Goal: Feedback & Contribution: Contribute content

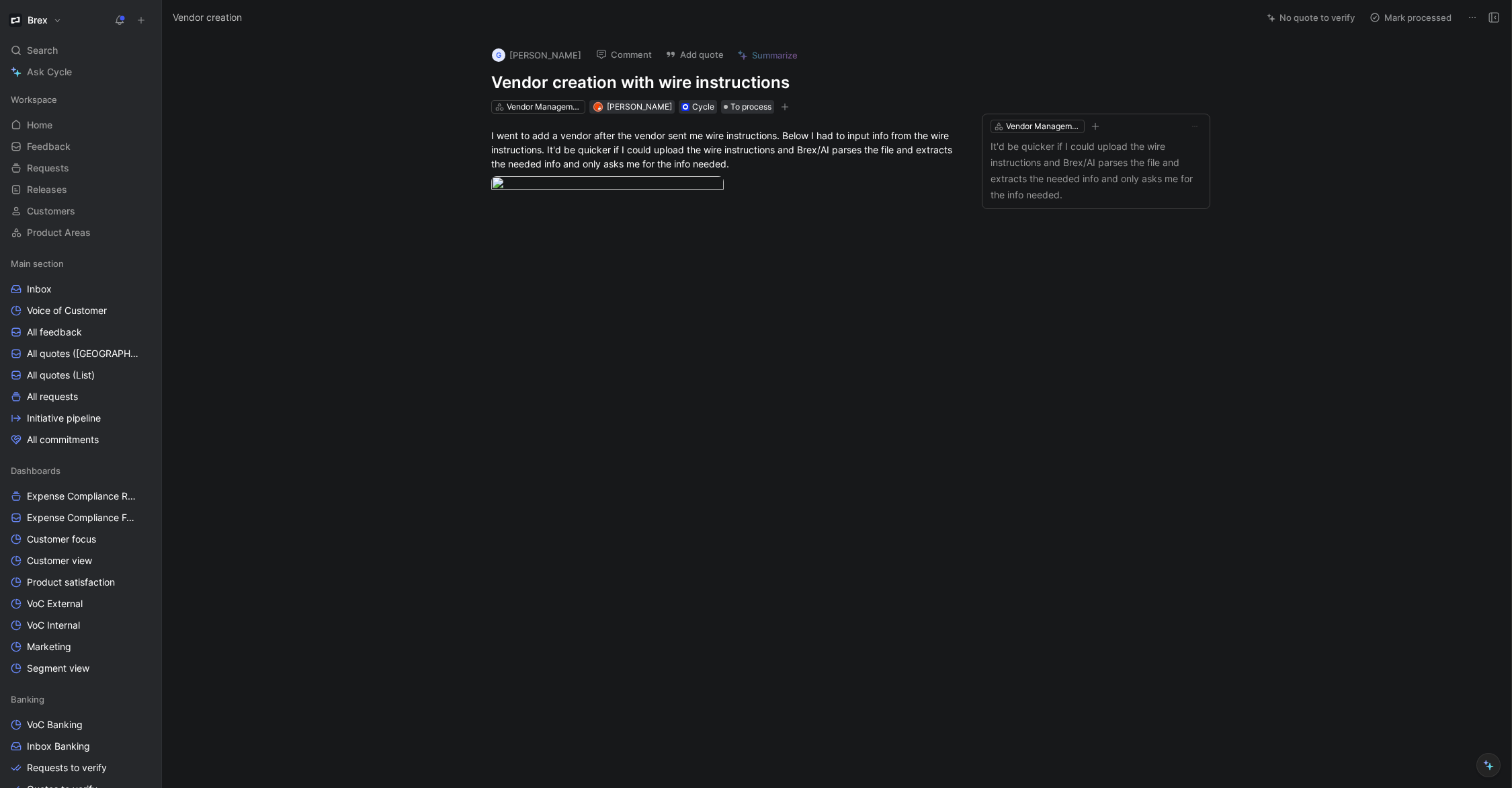
click at [140, 24] on icon at bounding box center [141, 20] width 9 height 9
click at [194, 27] on button "New feedback c" at bounding box center [231, 26] width 144 height 23
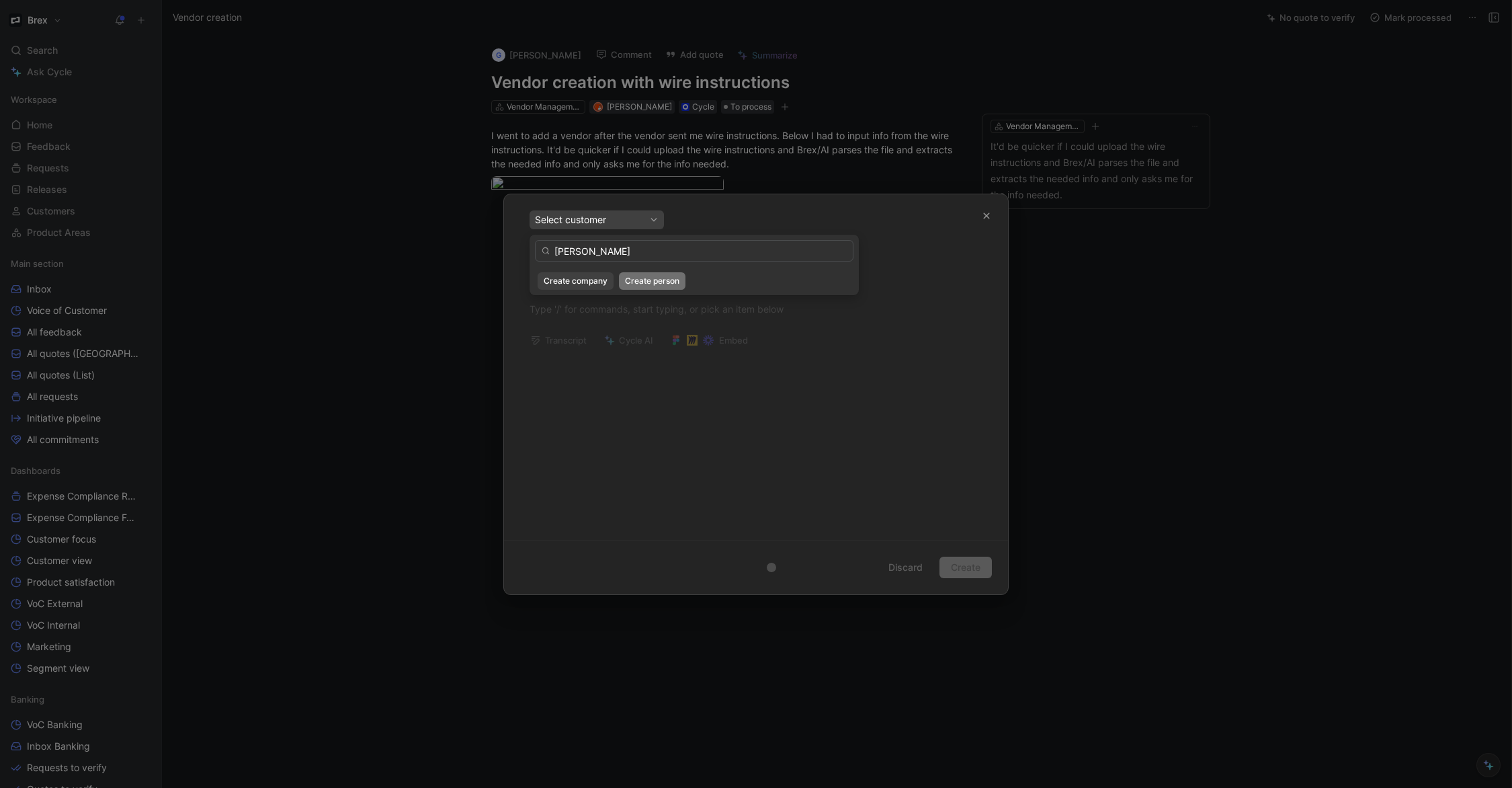
type input "[PERSON_NAME]"
click at [650, 288] on button "Create person" at bounding box center [652, 280] width 66 height 17
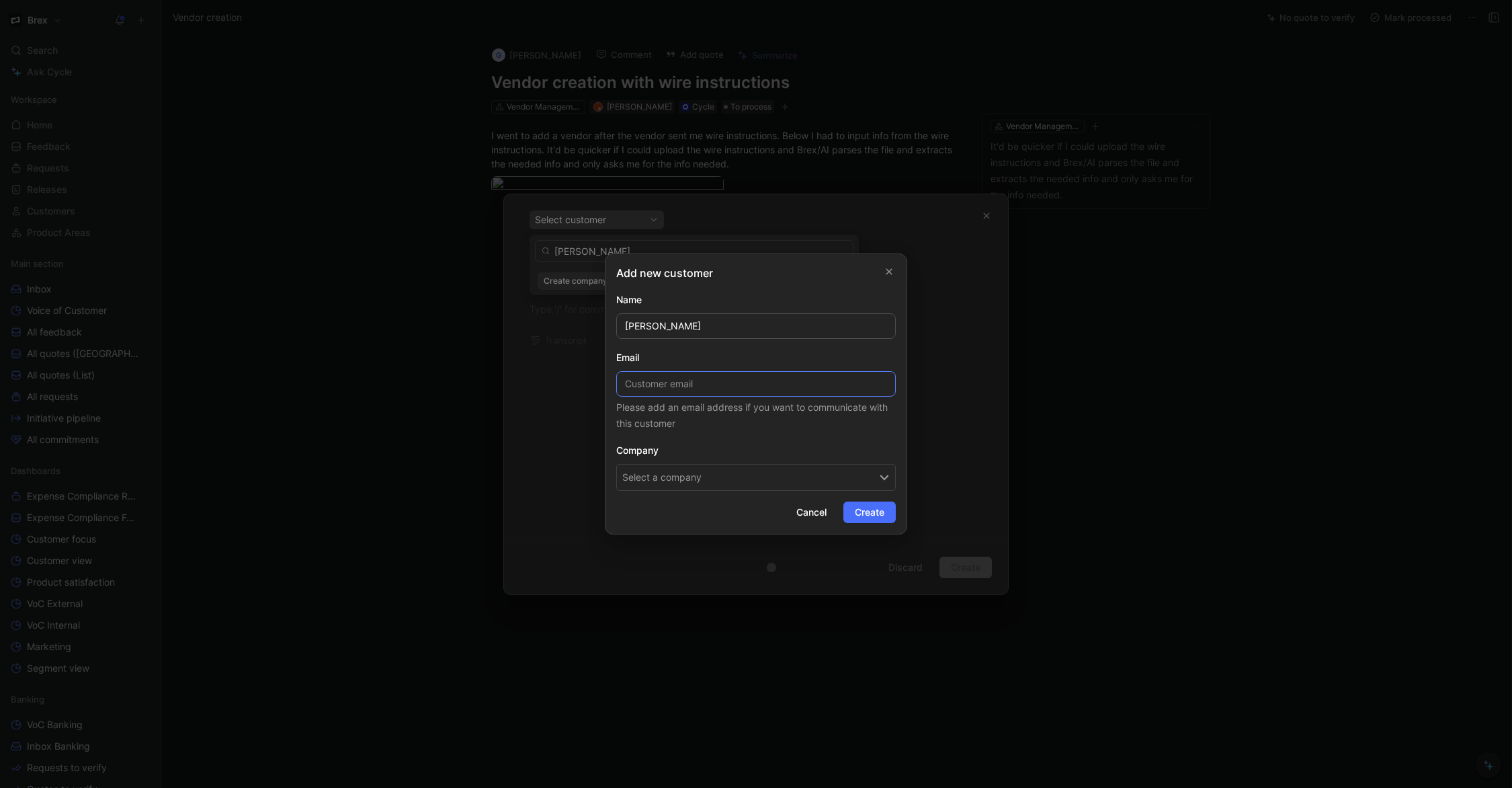
click at [693, 385] on input at bounding box center [756, 384] width 279 height 26
type input "[PERSON_NAME][EMAIL_ADDRESS][DOMAIN_NAME]"
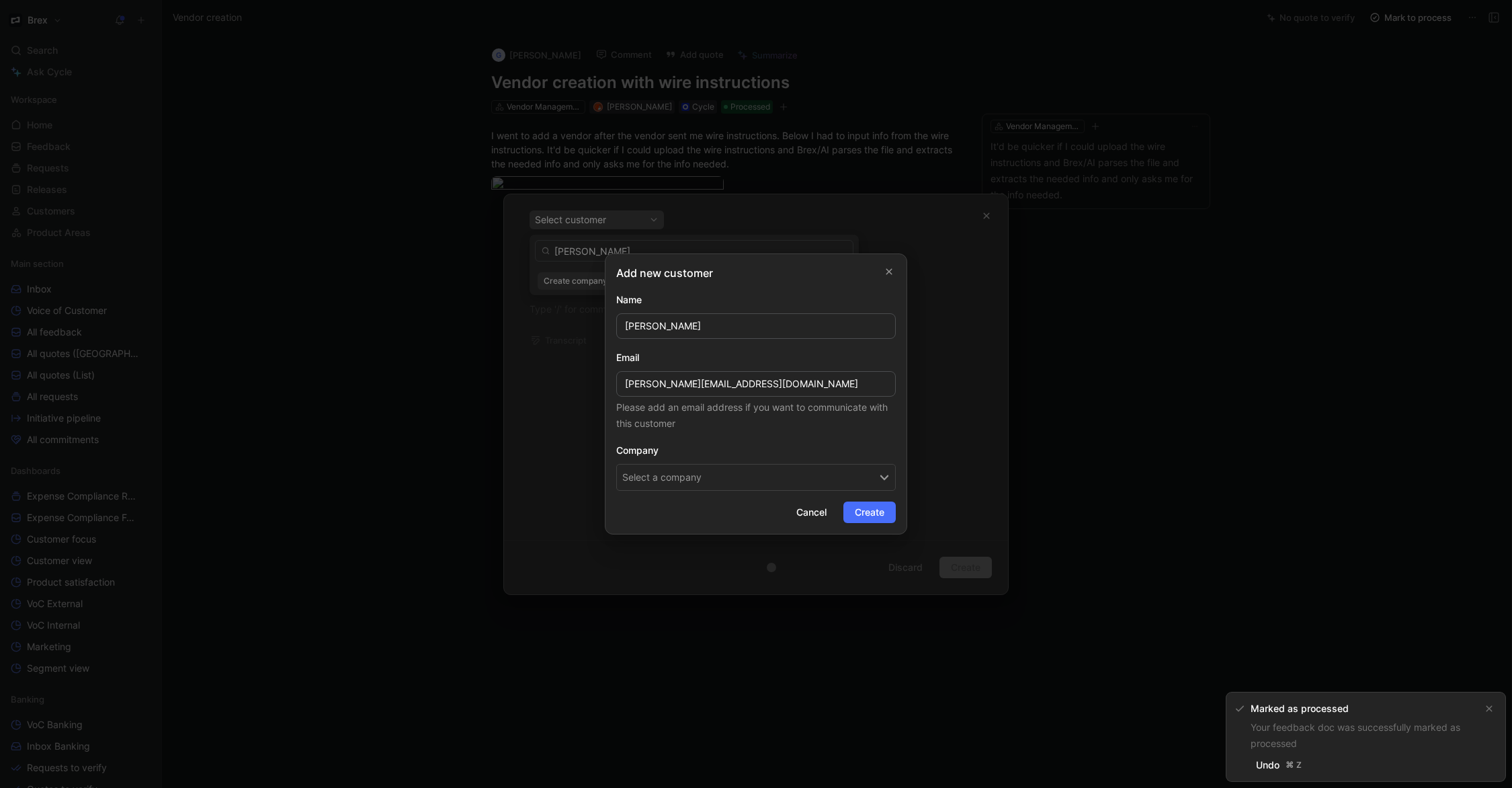
click at [722, 484] on button "Select a company" at bounding box center [756, 477] width 279 height 27
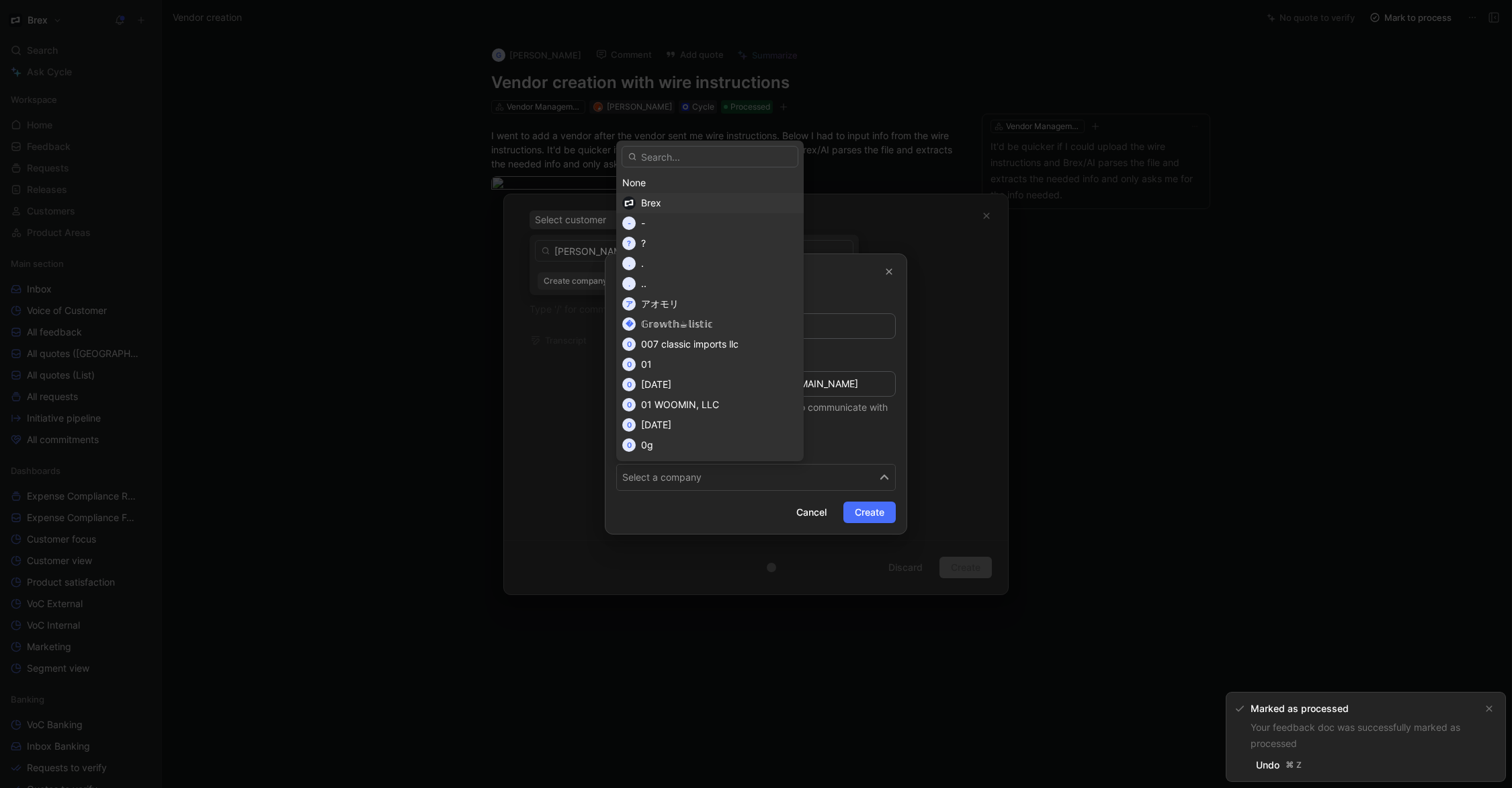
type input "e"
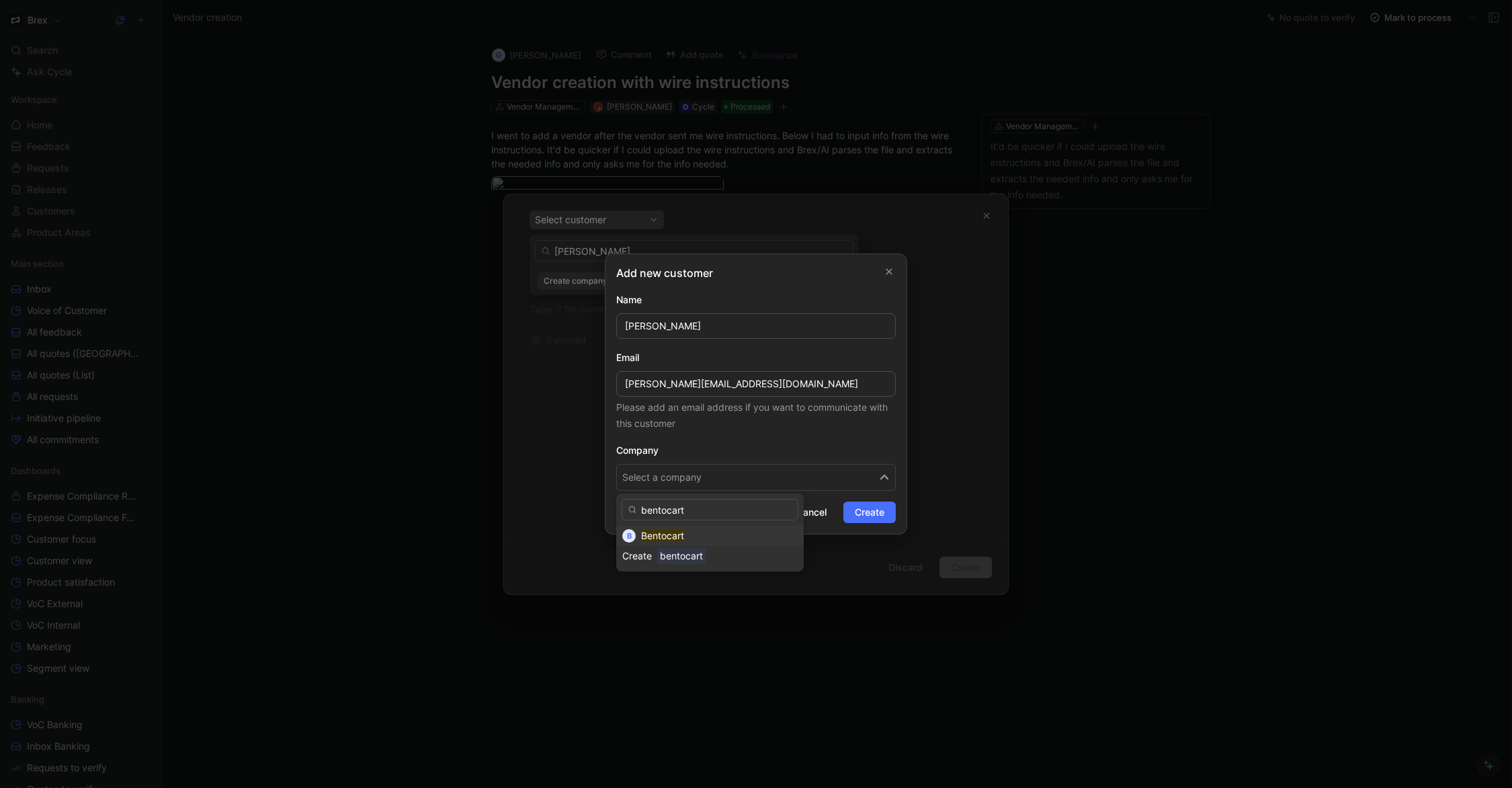
type input "bentocart"
click at [702, 535] on div "Bentocart" at bounding box center [719, 535] width 157 height 16
click at [859, 519] on span "Create" at bounding box center [870, 511] width 30 height 16
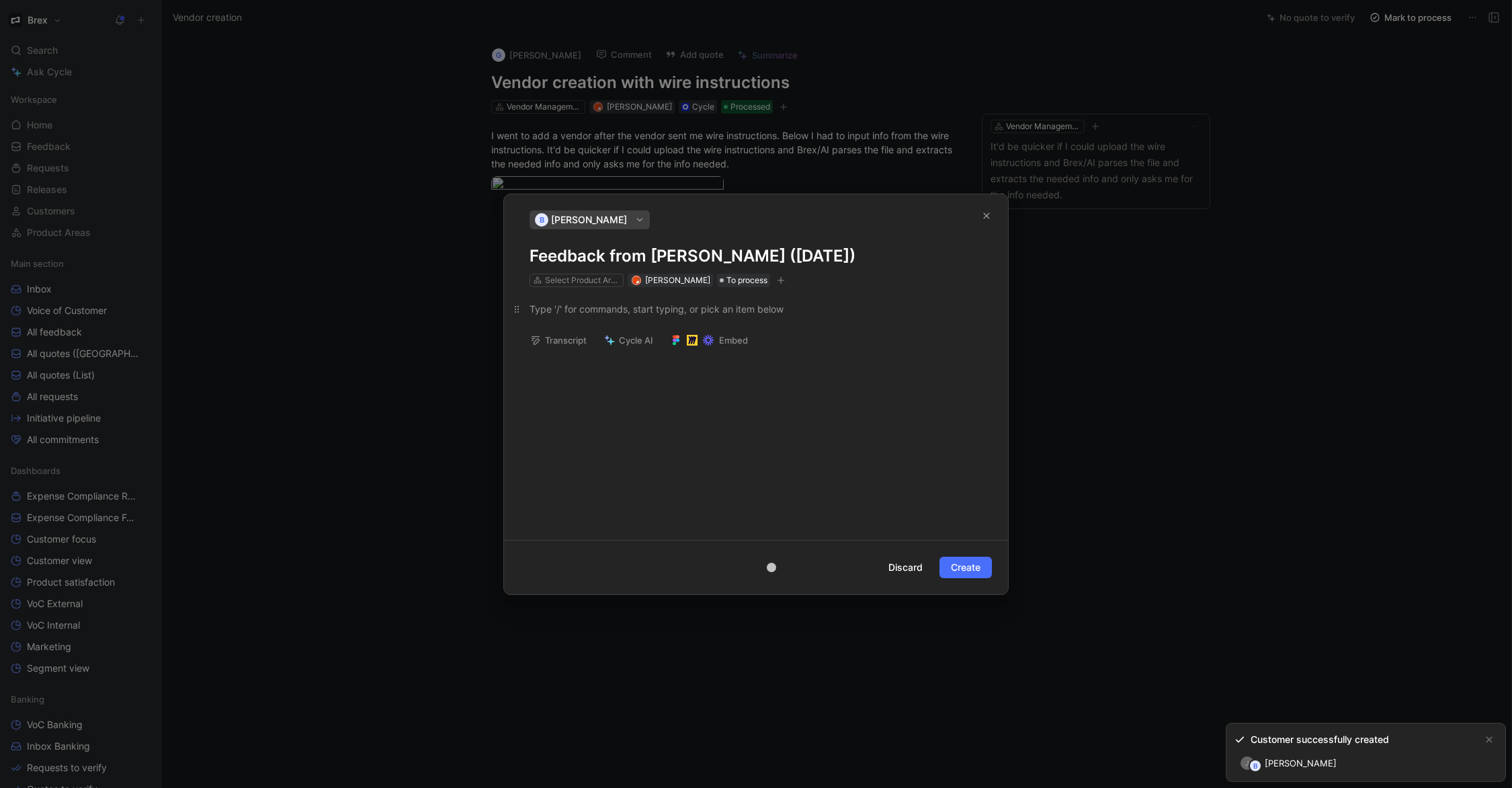
click at [593, 307] on div at bounding box center [756, 308] width 453 height 14
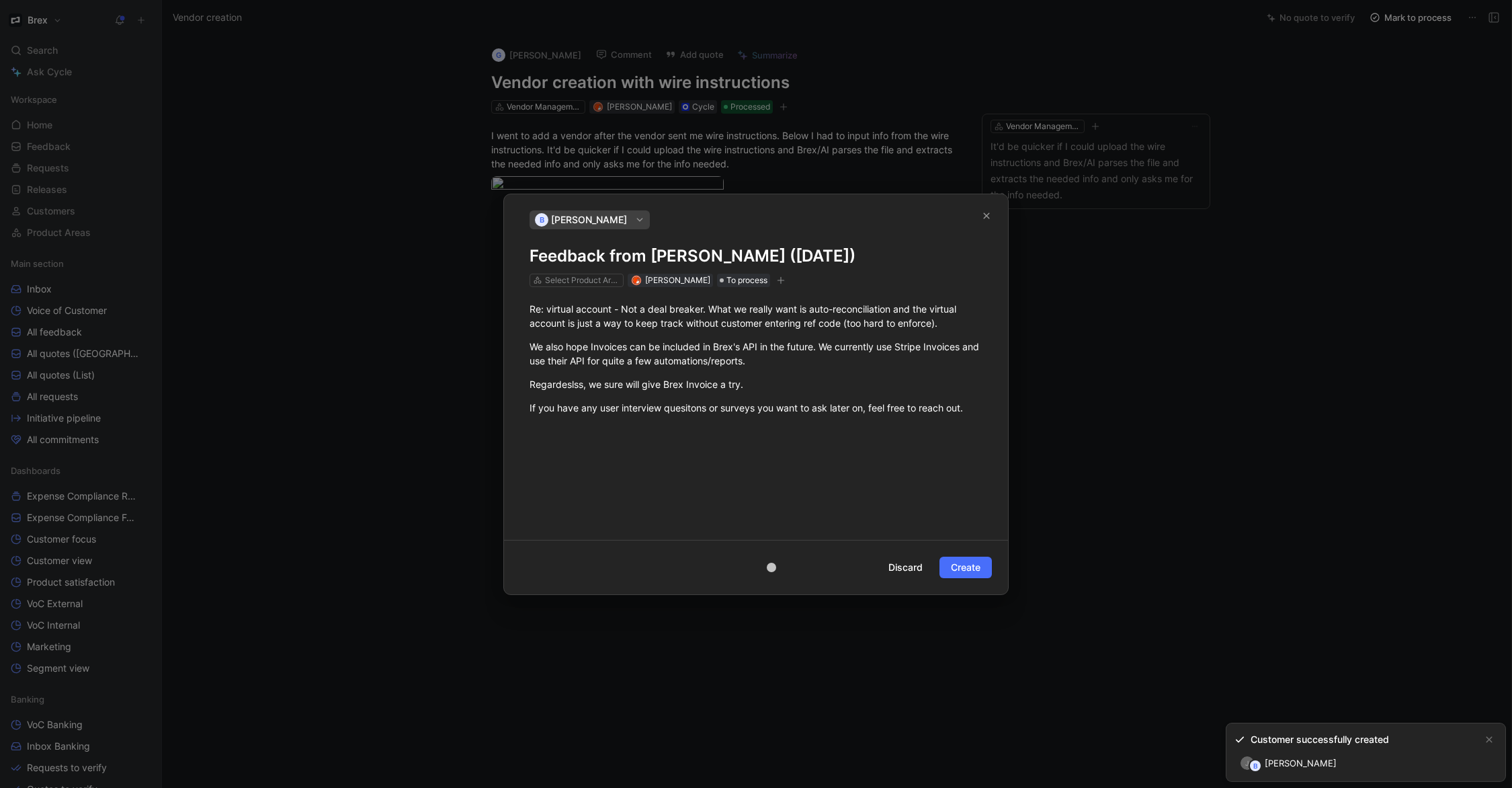
click at [632, 260] on h1 "Feedback from [PERSON_NAME] ([DATE])" at bounding box center [756, 256] width 453 height 22
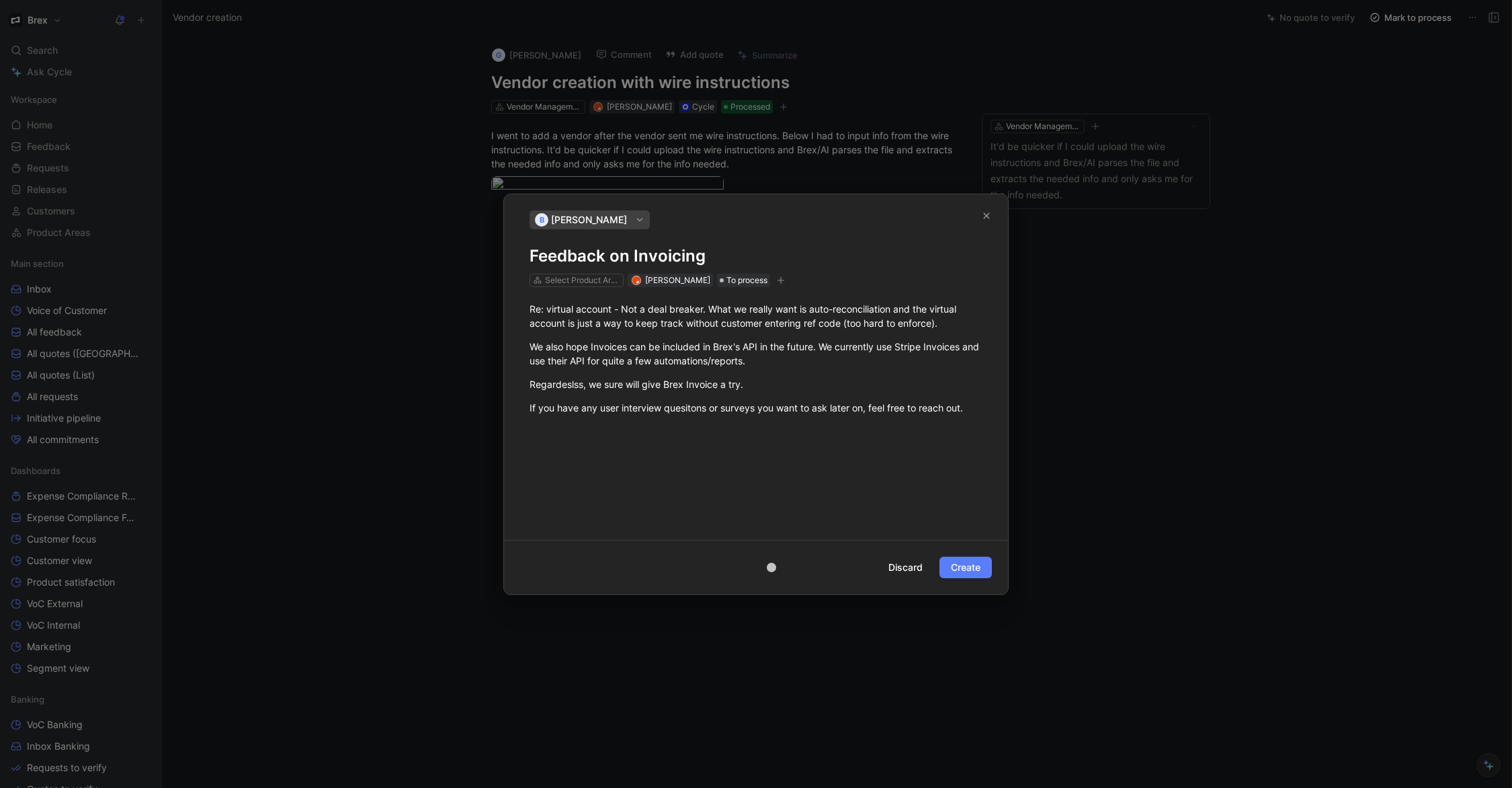
click at [969, 568] on span "Create" at bounding box center [966, 567] width 30 height 16
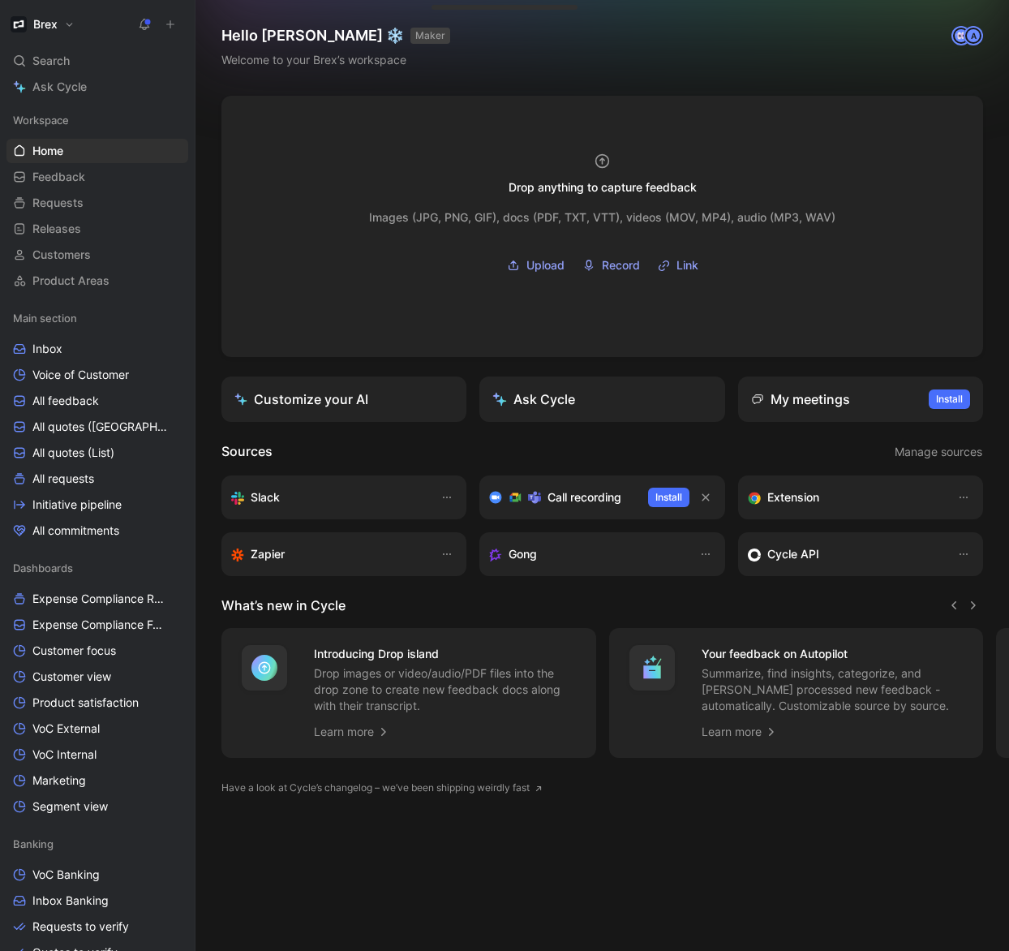
click at [170, 23] on use at bounding box center [170, 24] width 7 height 7
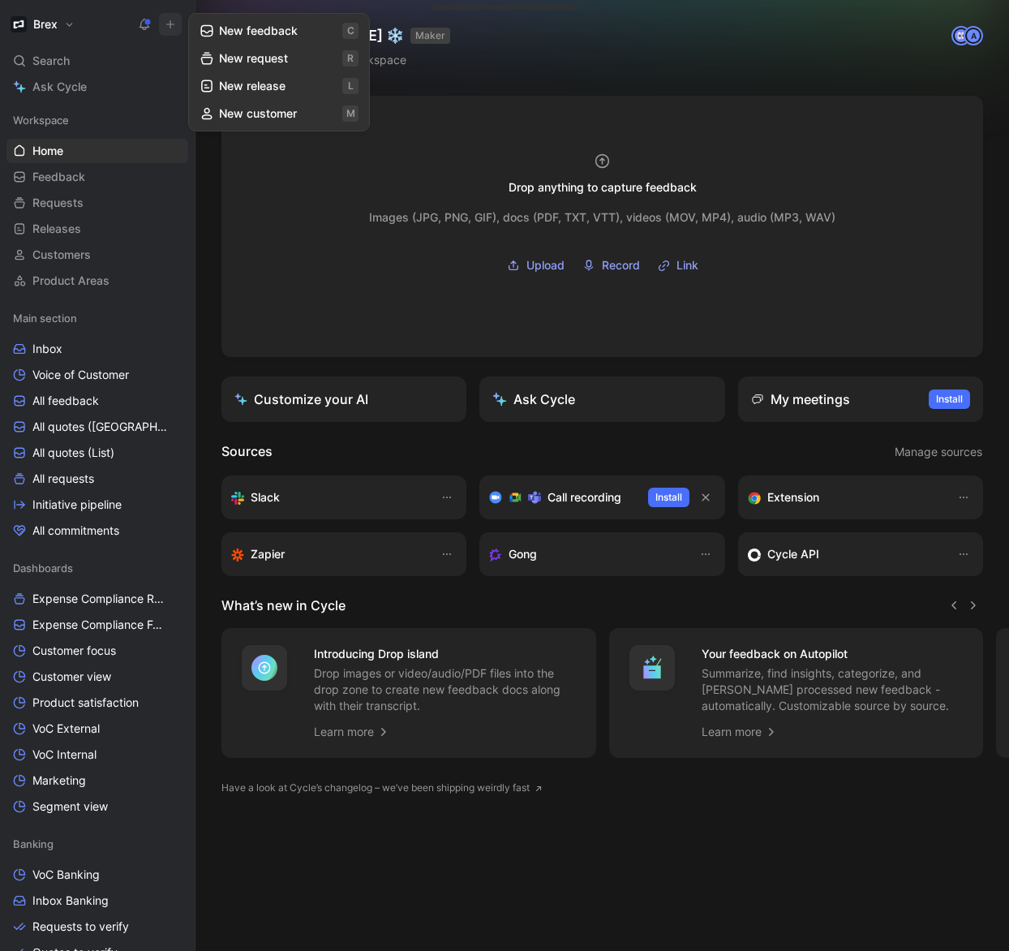
click at [263, 38] on button "New feedback c" at bounding box center [279, 31] width 174 height 28
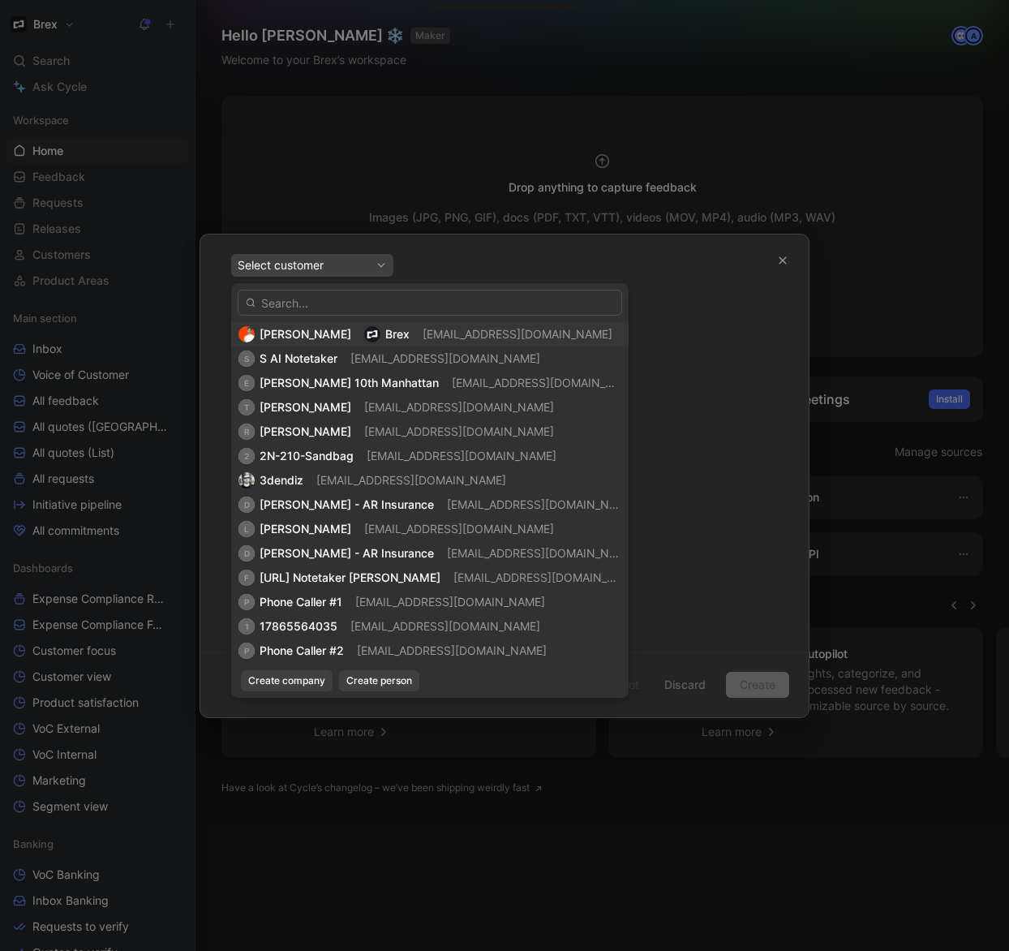
click at [426, 335] on span "[EMAIL_ADDRESS][DOMAIN_NAME]" at bounding box center [518, 334] width 190 height 14
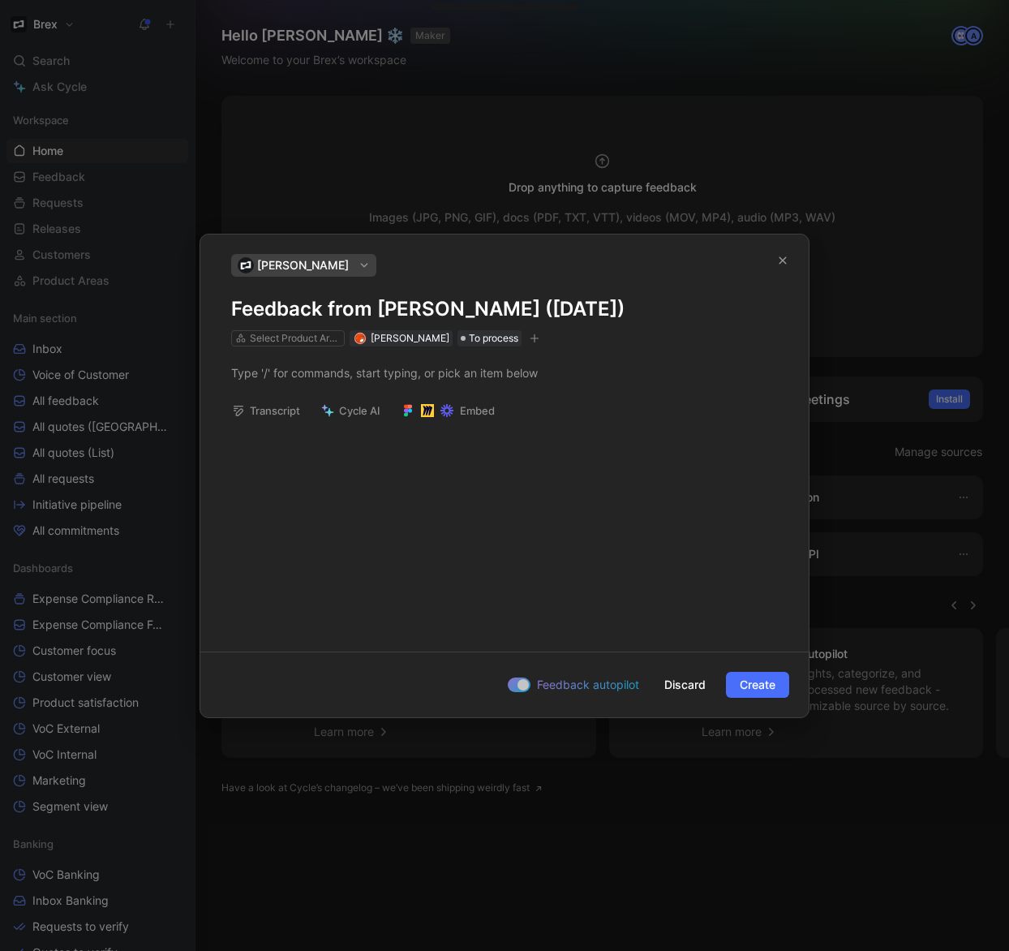
click at [448, 301] on h1 "Feedback from [PERSON_NAME] ([DATE])" at bounding box center [504, 309] width 547 height 26
click at [447, 301] on h1 "Feedback from [PERSON_NAME] ([DATE])" at bounding box center [504, 309] width 547 height 26
click at [446, 302] on h1 "Feedback from [PERSON_NAME] ([DATE])" at bounding box center [504, 309] width 547 height 26
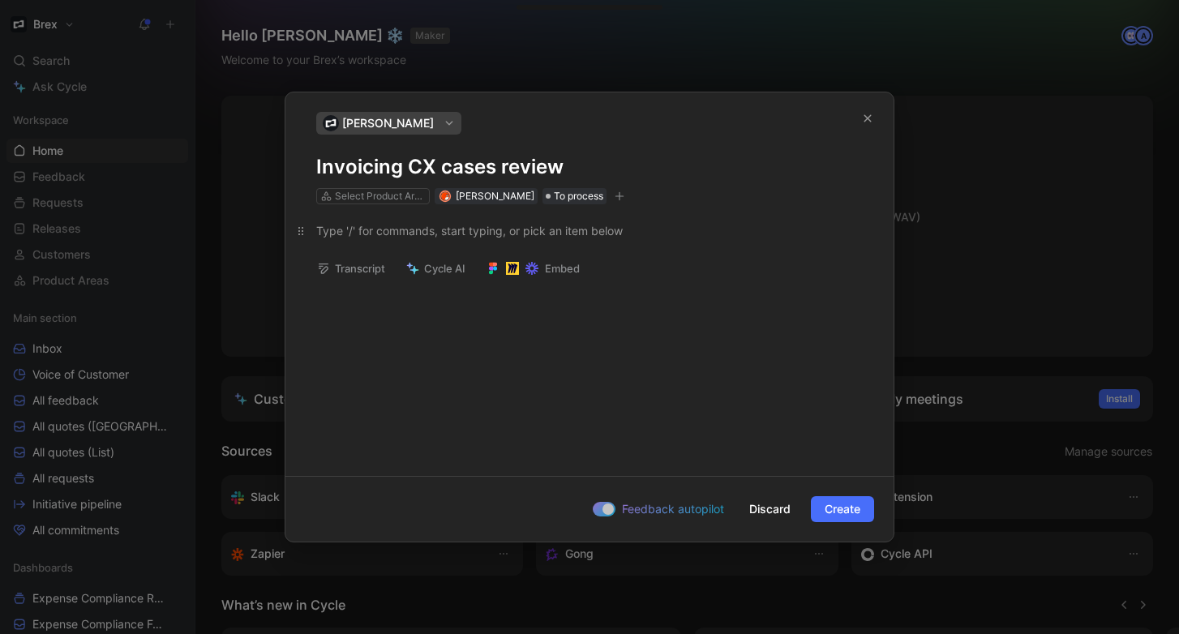
click at [652, 238] on div at bounding box center [589, 230] width 547 height 17
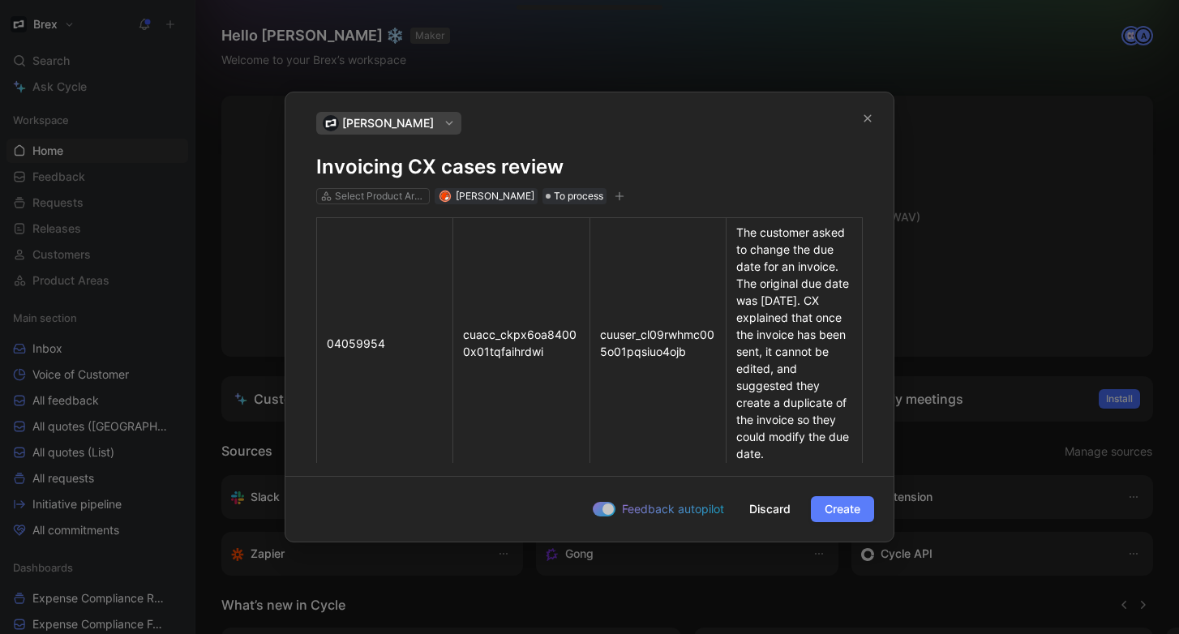
click at [833, 511] on span "Create" at bounding box center [843, 509] width 36 height 19
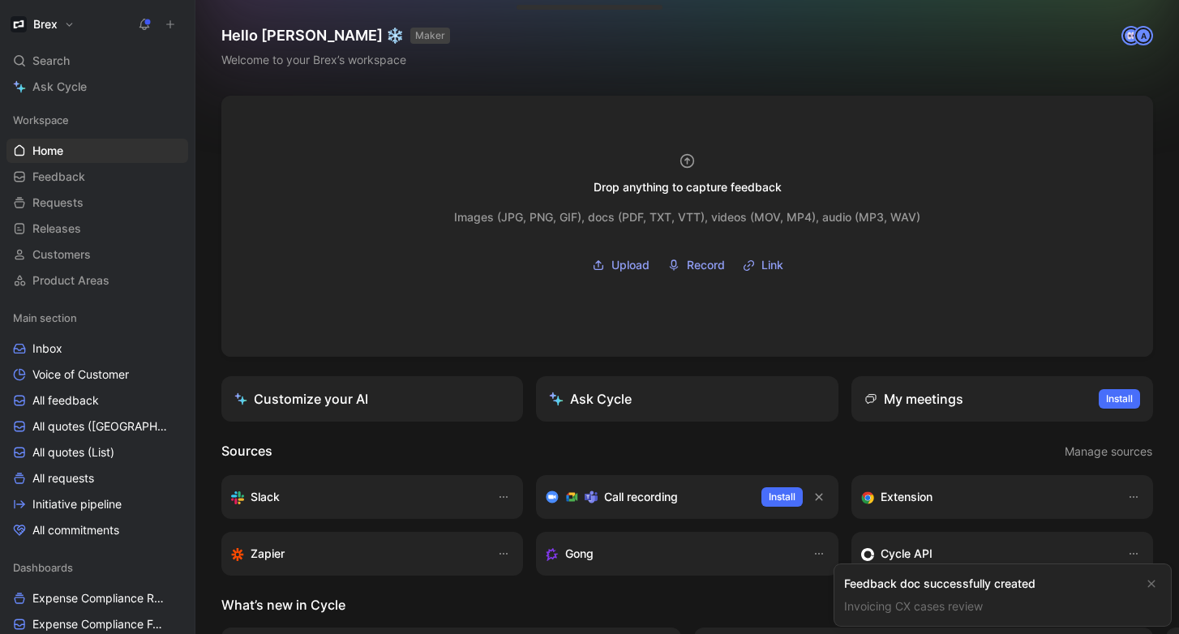
click at [175, 27] on icon at bounding box center [170, 24] width 11 height 11
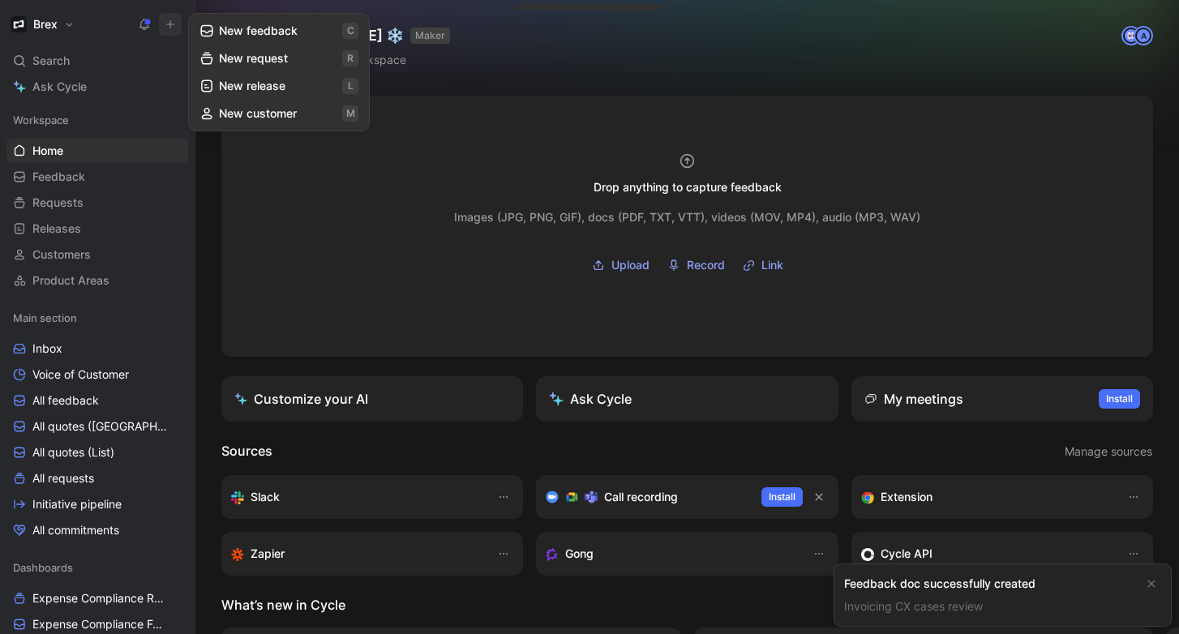
click at [273, 37] on button "New feedback c" at bounding box center [279, 31] width 174 height 28
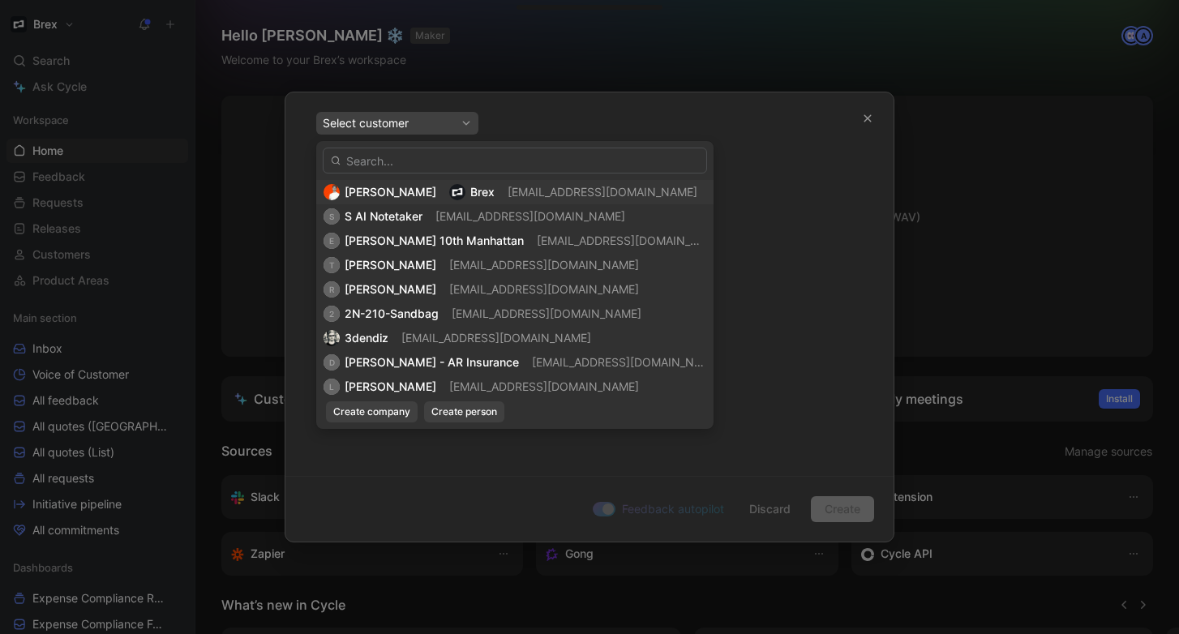
click at [498, 195] on div "Tomas Soracco Brex tsoracco@brex.com" at bounding box center [515, 191] width 383 height 19
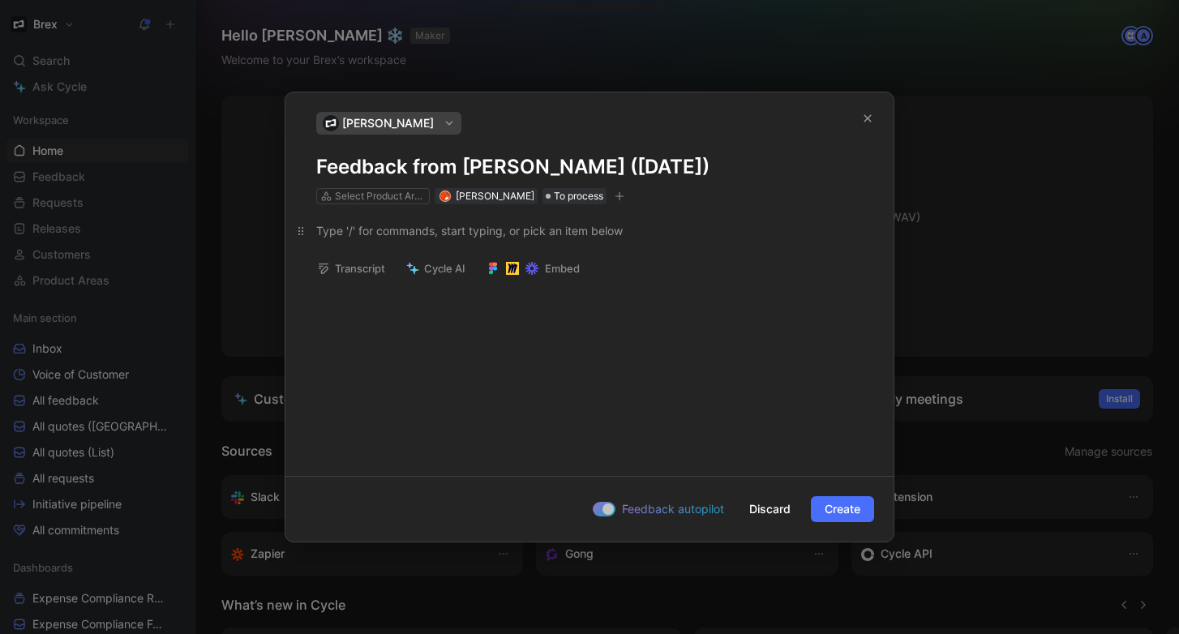
click at [448, 238] on p at bounding box center [589, 230] width 608 height 27
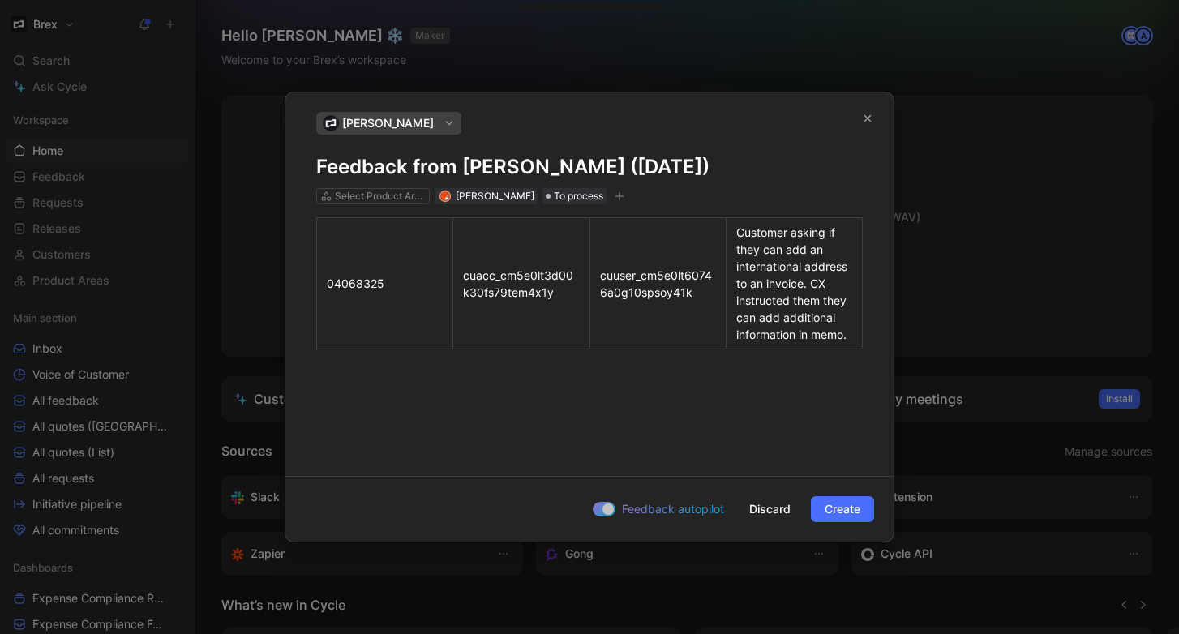
click at [551, 168] on h1 "Feedback from [PERSON_NAME] ([DATE])" at bounding box center [589, 167] width 547 height 26
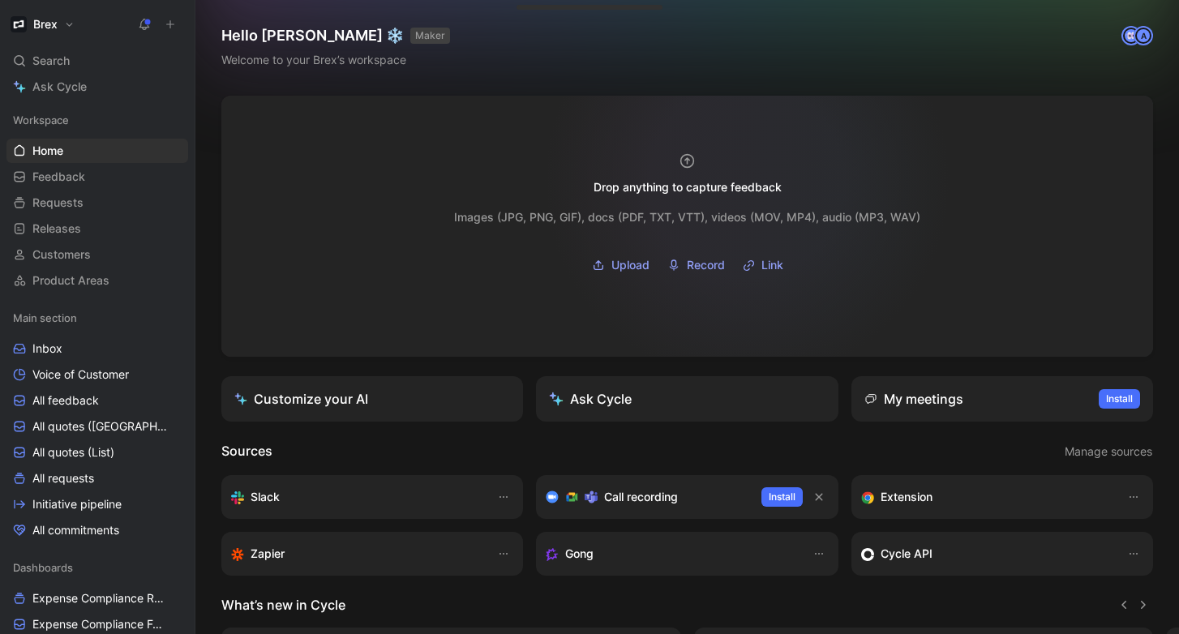
click at [749, 181] on div "Drop anything to capture feedback" at bounding box center [688, 187] width 188 height 19
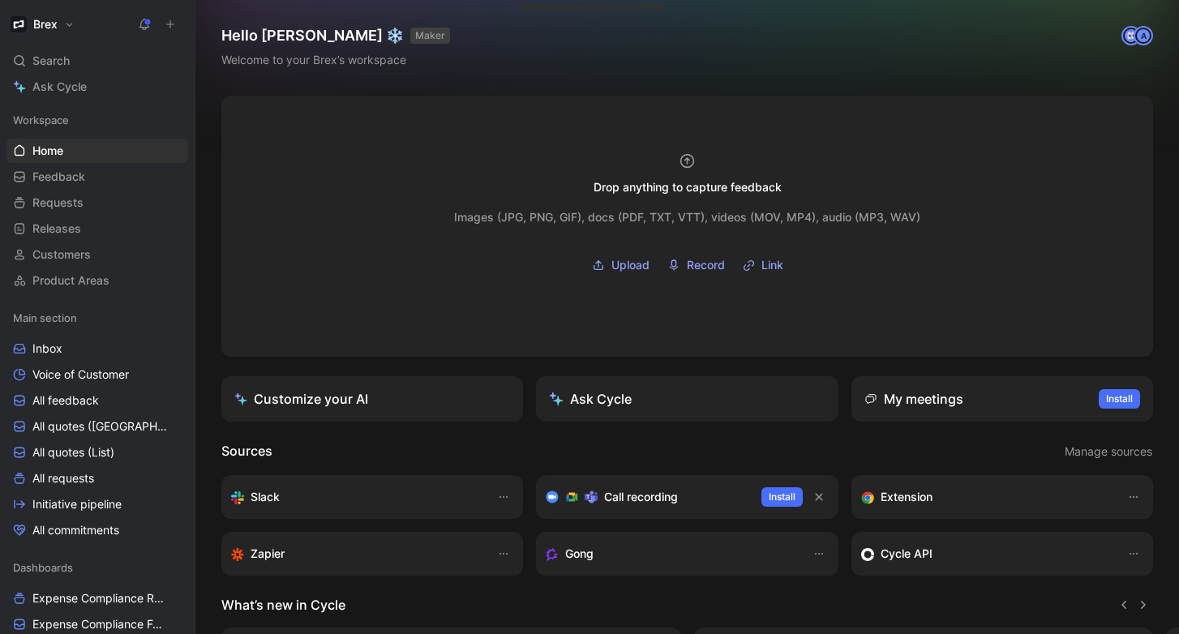
click at [171, 25] on icon at bounding box center [170, 24] width 11 height 11
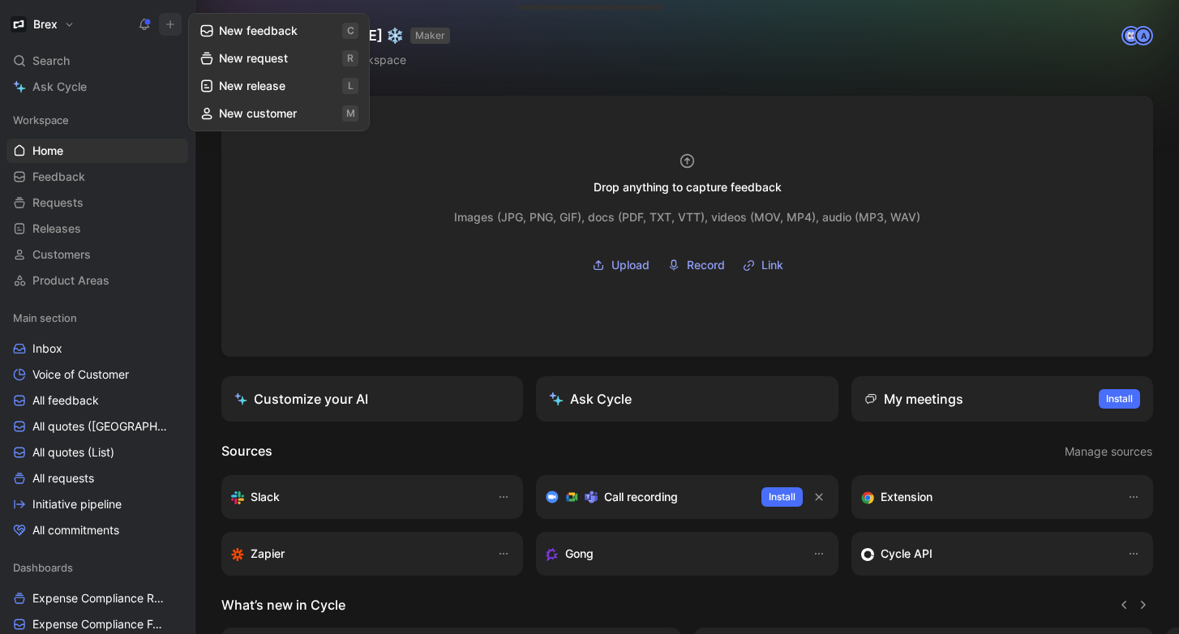
click at [209, 32] on icon at bounding box center [207, 31] width 15 height 15
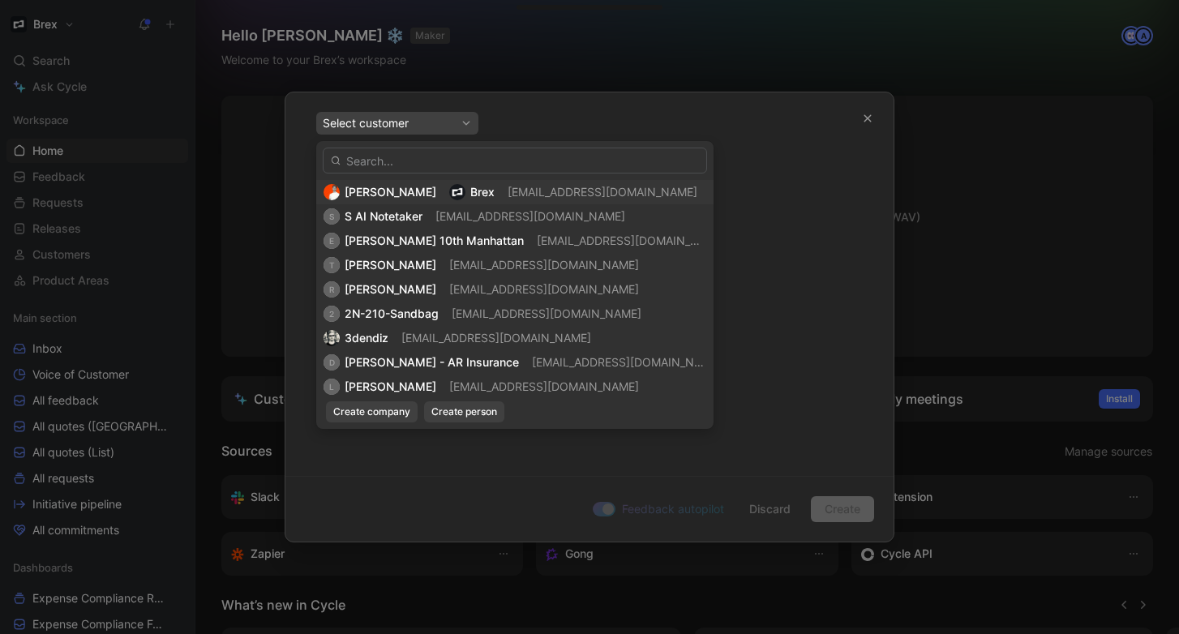
click at [577, 191] on span "[EMAIL_ADDRESS][DOMAIN_NAME]" at bounding box center [603, 192] width 190 height 14
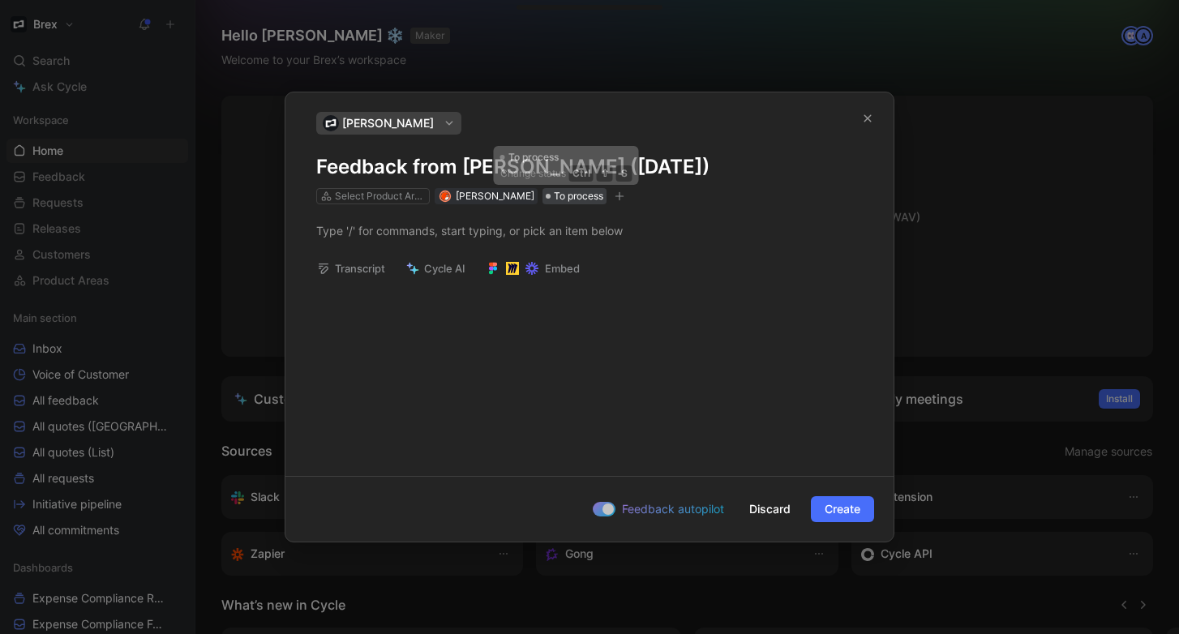
click at [586, 193] on span "To process" at bounding box center [578, 196] width 49 height 16
click at [427, 238] on div at bounding box center [589, 230] width 547 height 17
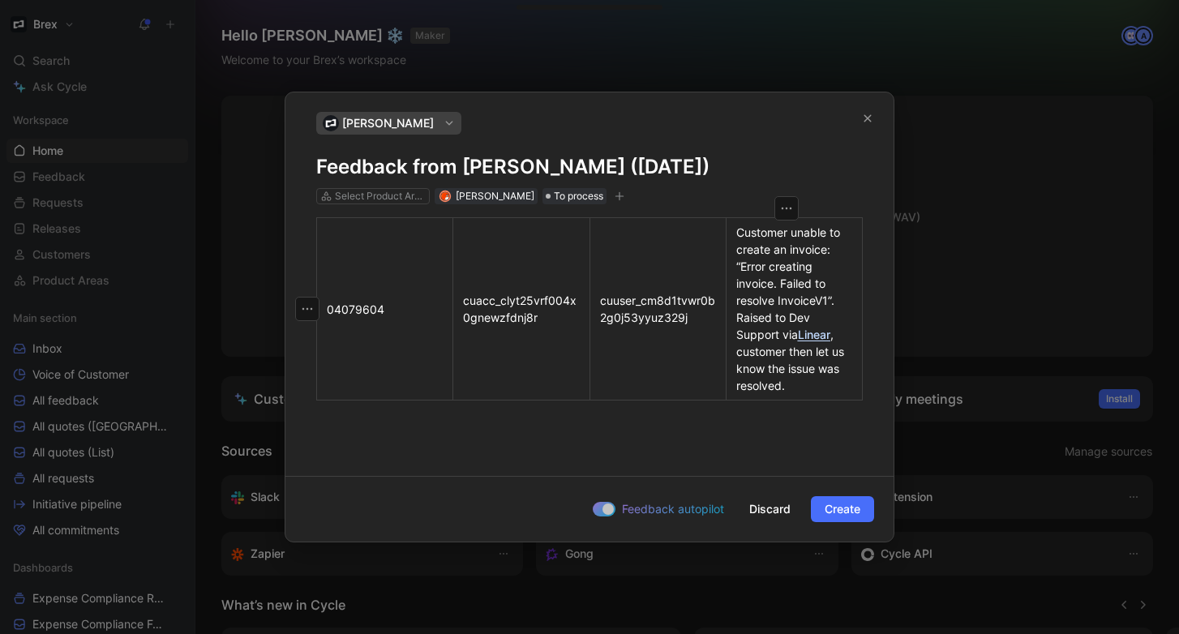
click at [424, 174] on h1 "Feedback from [PERSON_NAME] ([DATE])" at bounding box center [589, 167] width 547 height 26
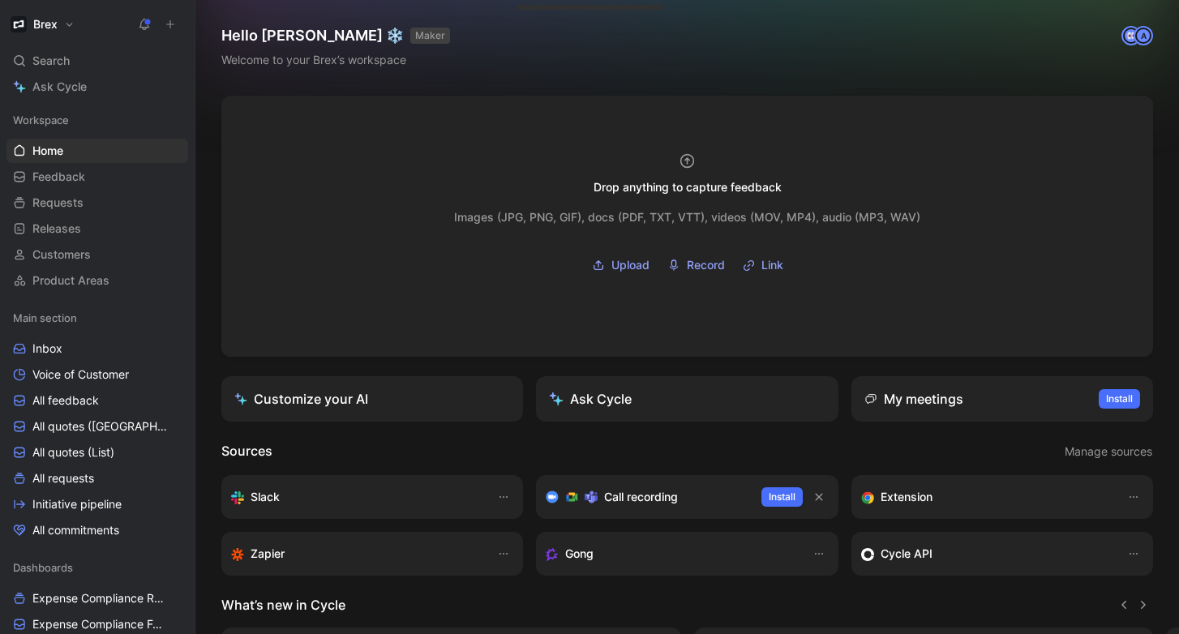
click at [168, 27] on icon at bounding box center [170, 24] width 11 height 11
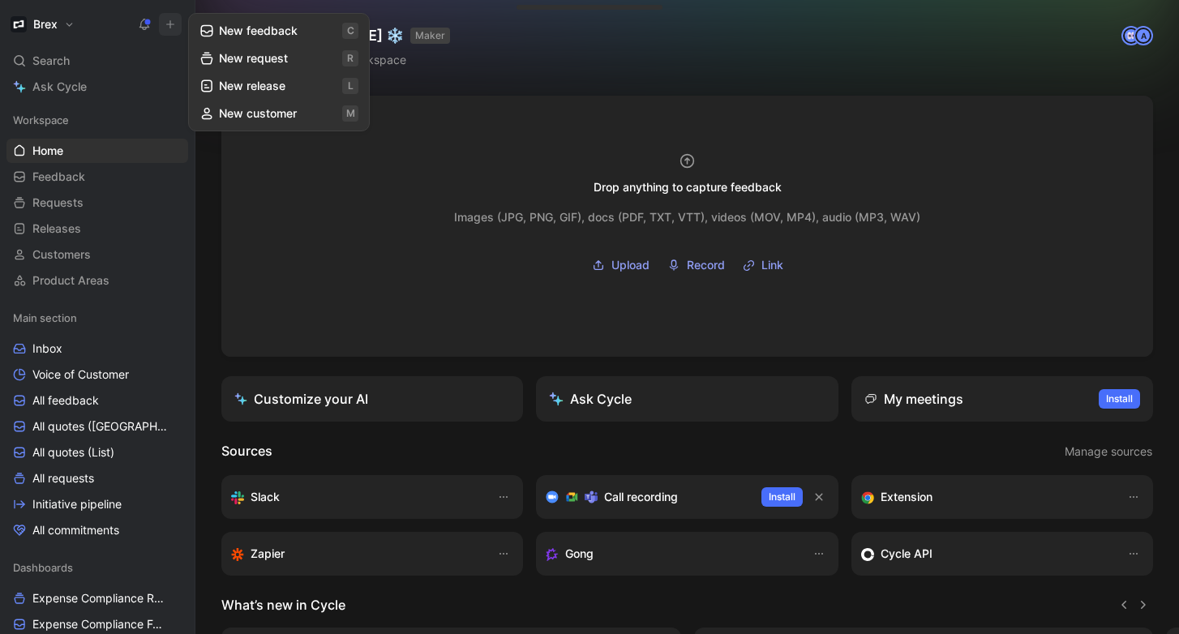
click at [246, 31] on button "New feedback c" at bounding box center [279, 31] width 174 height 28
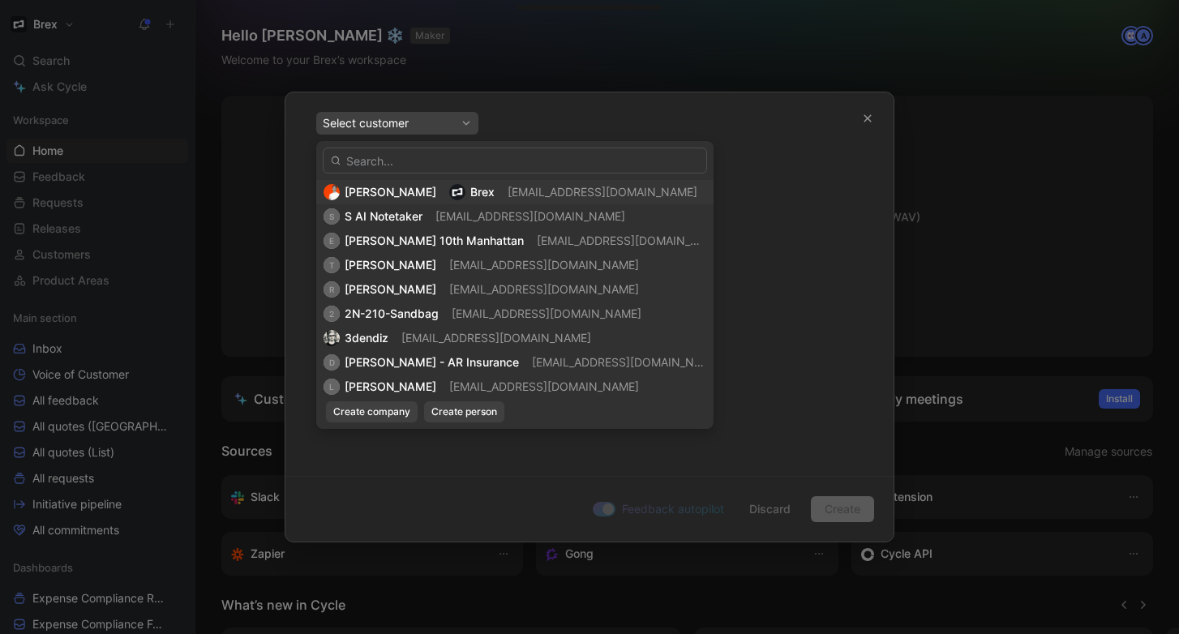
click at [410, 190] on span "[PERSON_NAME]" at bounding box center [391, 192] width 92 height 14
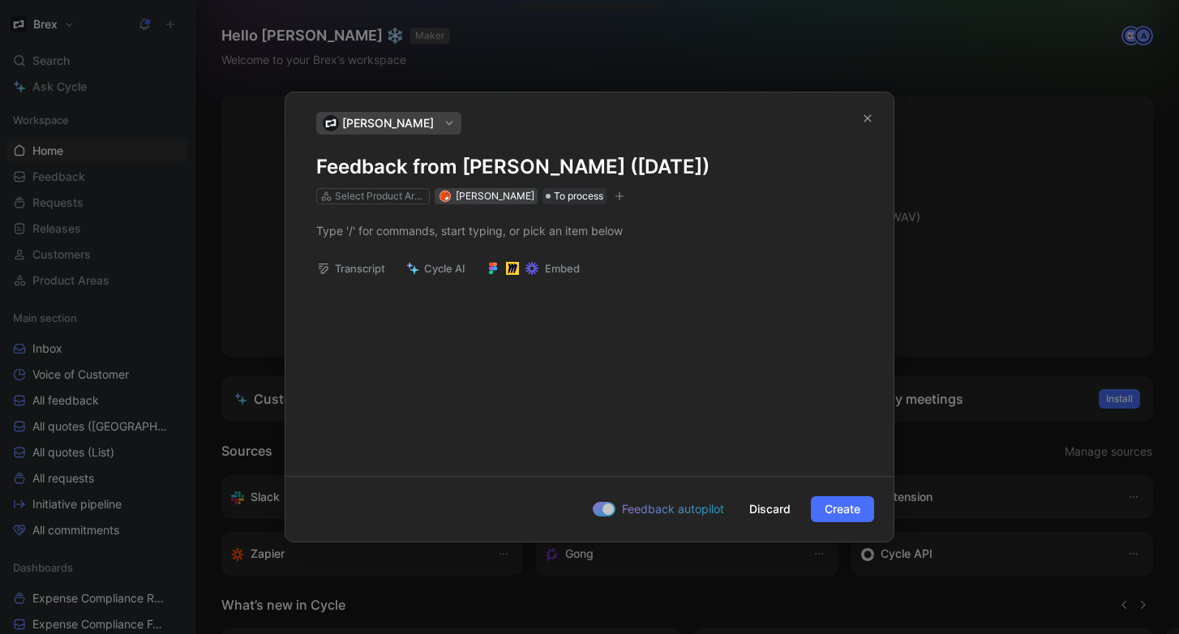
click at [520, 196] on span "[PERSON_NAME]" at bounding box center [495, 196] width 79 height 12
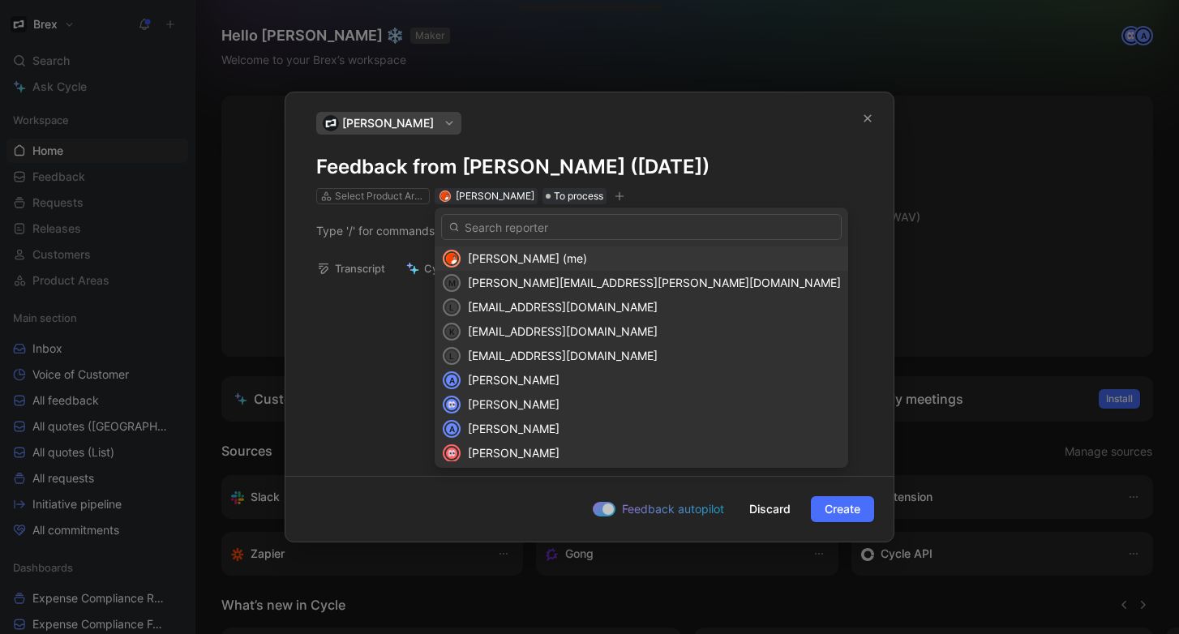
drag, startPoint x: 607, startPoint y: 213, endPoint x: 628, endPoint y: 216, distance: 20.5
click at [607, 213] on div "Tomas Soracco (me) m mphiri@brex.com l llonardi@brex.com k kkhosla@brex.com l l…" at bounding box center [642, 338] width 414 height 260
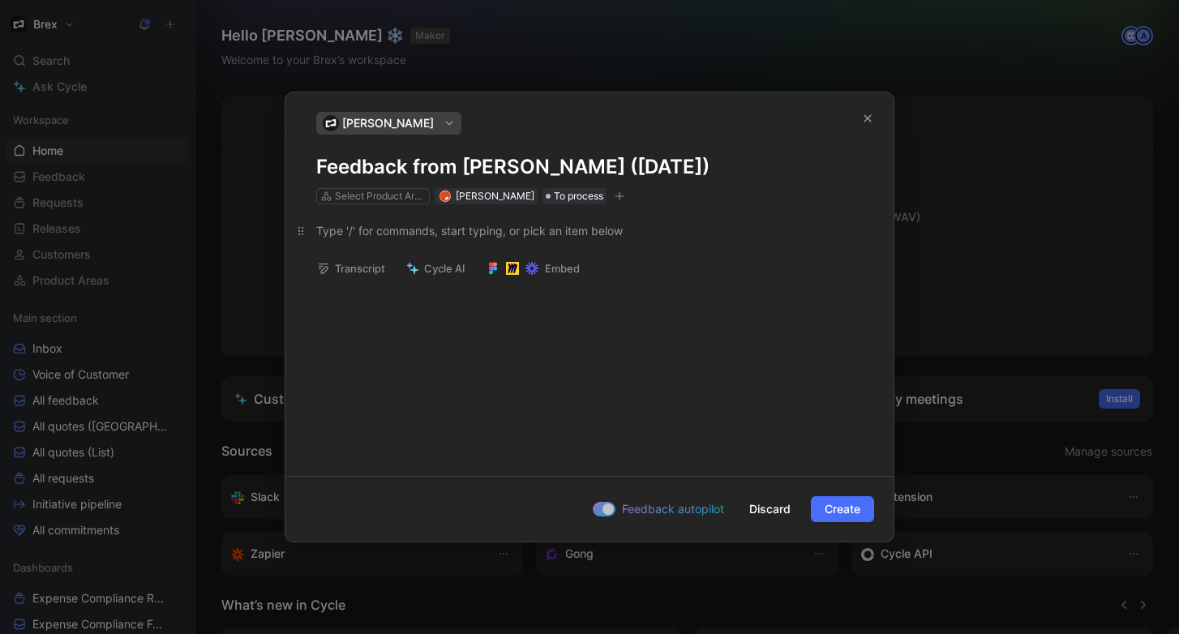
click at [638, 239] on p at bounding box center [589, 230] width 608 height 27
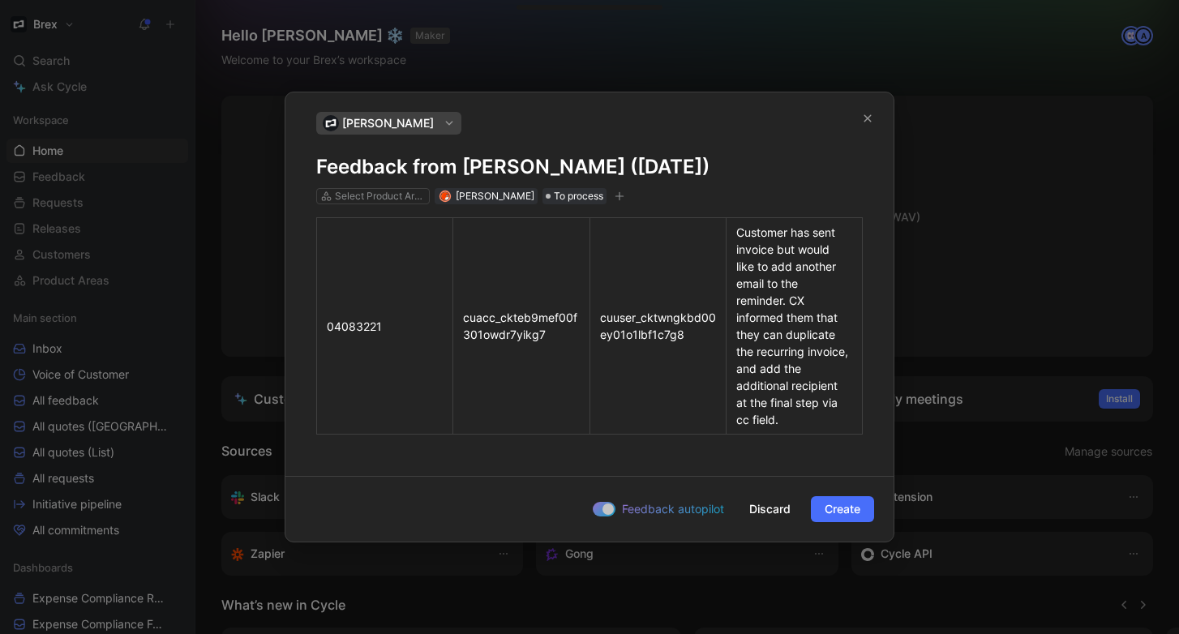
click at [577, 182] on div "Tomas Soracco Feedback from Tomas Soracco (Aug 29, 2025) Select Product Areas T…" at bounding box center [589, 158] width 547 height 92
click at [576, 175] on h1 "Feedback from [PERSON_NAME] ([DATE])" at bounding box center [589, 167] width 547 height 26
click at [573, 176] on h1 "Feedback from [PERSON_NAME] ([DATE])" at bounding box center [589, 167] width 547 height 26
click at [574, 176] on h1 "Feedback from [PERSON_NAME] ([DATE])" at bounding box center [589, 167] width 547 height 26
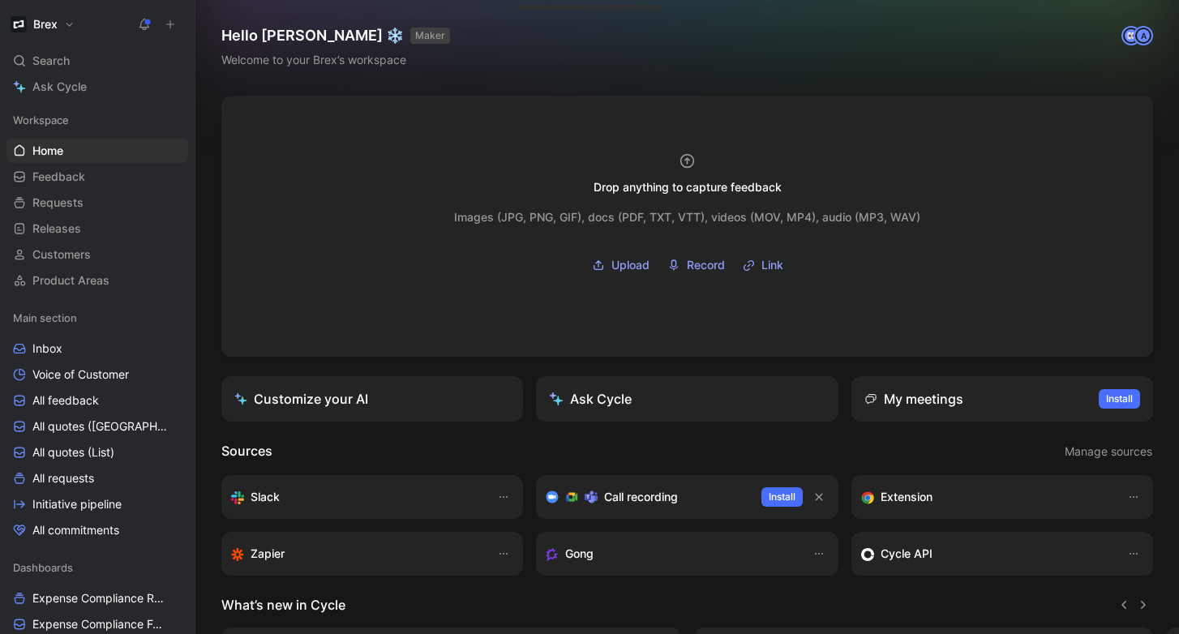
click at [166, 28] on icon at bounding box center [170, 24] width 11 height 11
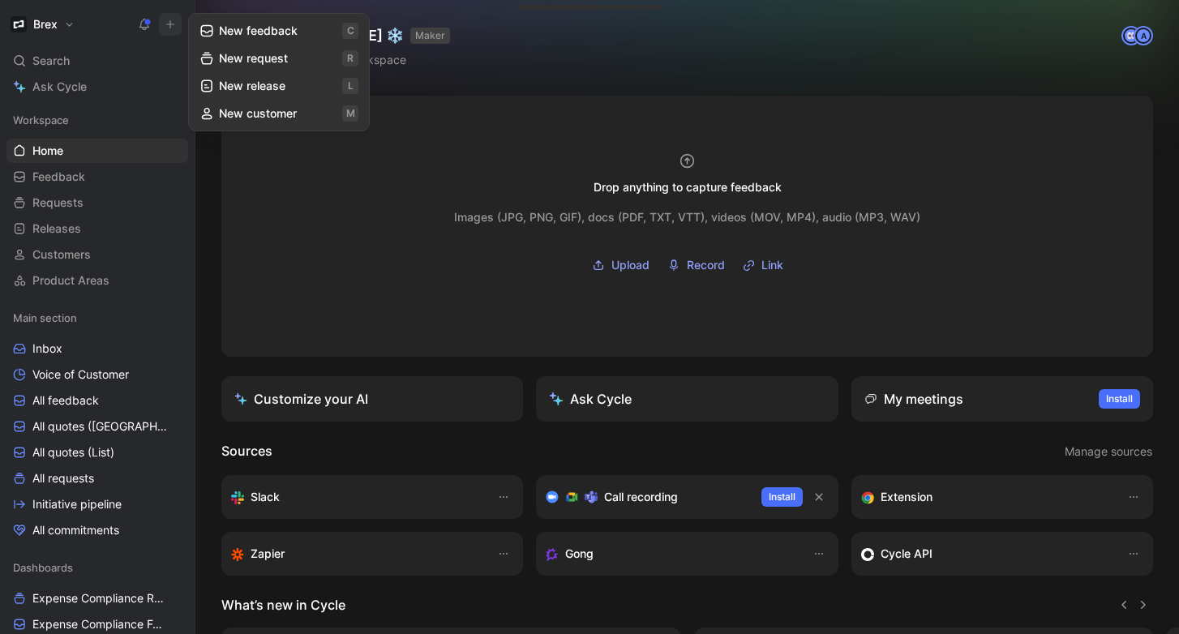
click at [260, 37] on button "New feedback c" at bounding box center [279, 31] width 174 height 28
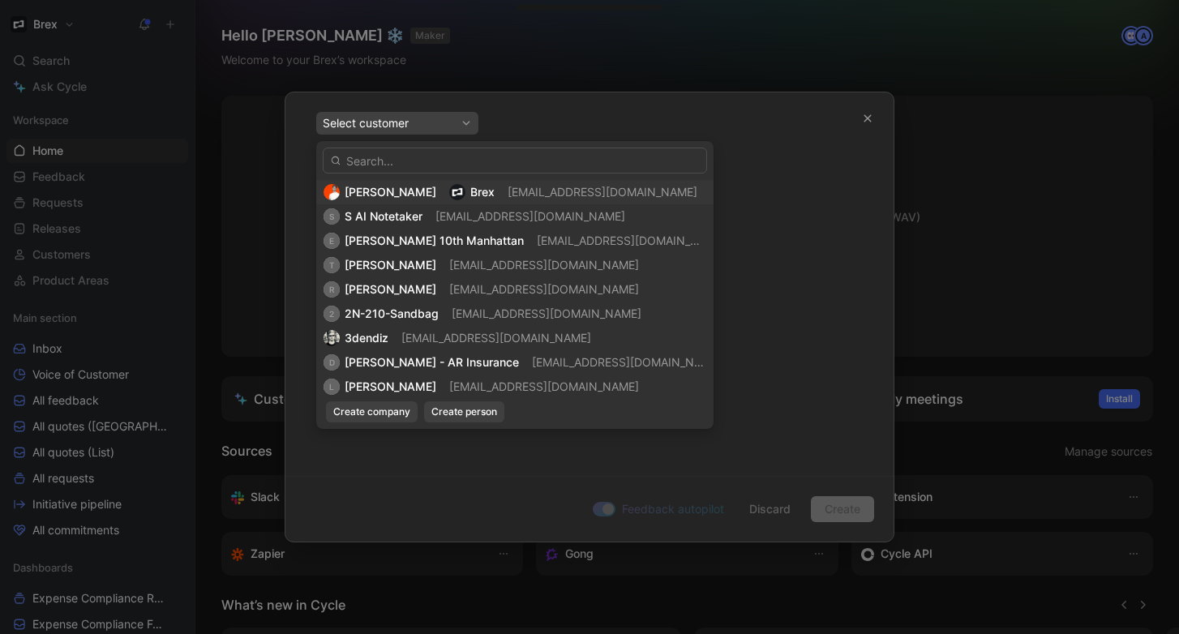
click at [433, 184] on div "Tomas Soracco Brex tsoracco@brex.com" at bounding box center [515, 191] width 383 height 19
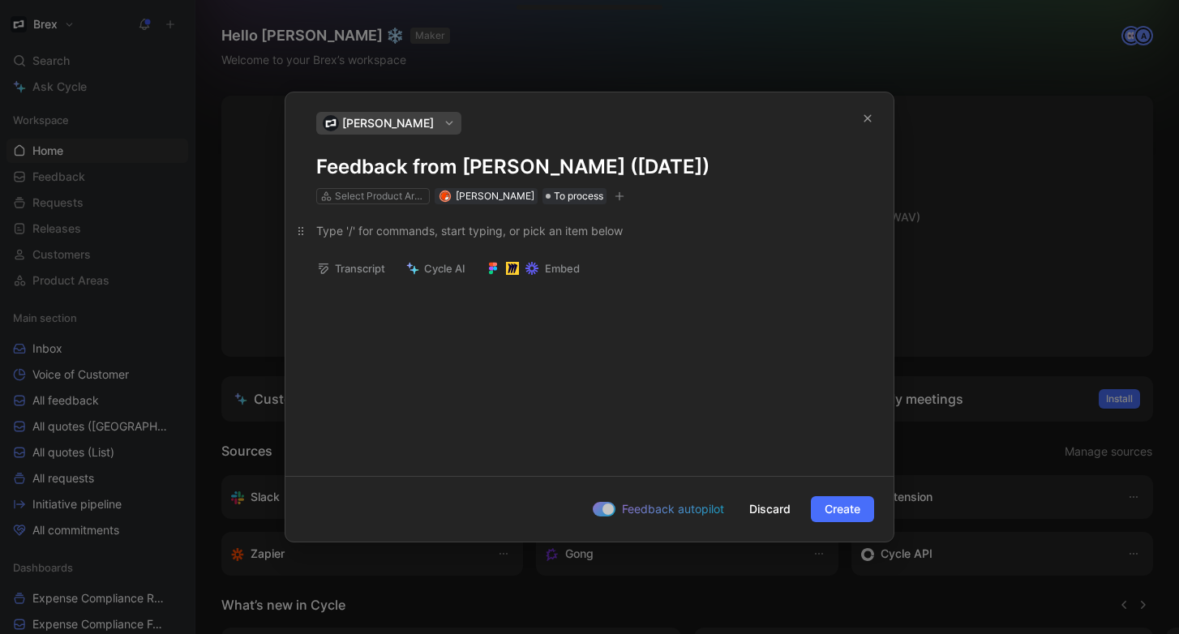
click at [422, 230] on div at bounding box center [589, 230] width 547 height 17
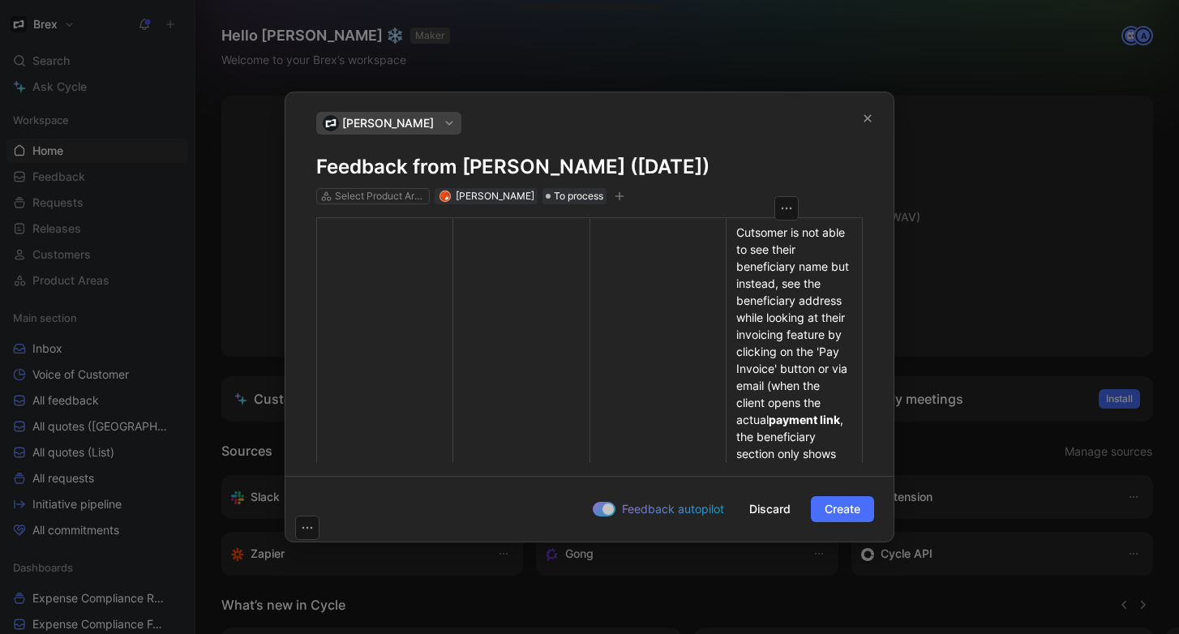
click at [444, 165] on h1 "Feedback from [PERSON_NAME] ([DATE])" at bounding box center [589, 167] width 547 height 26
click at [462, 166] on h1 "Feedback from [PERSON_NAME] ([DATE])" at bounding box center [589, 167] width 547 height 26
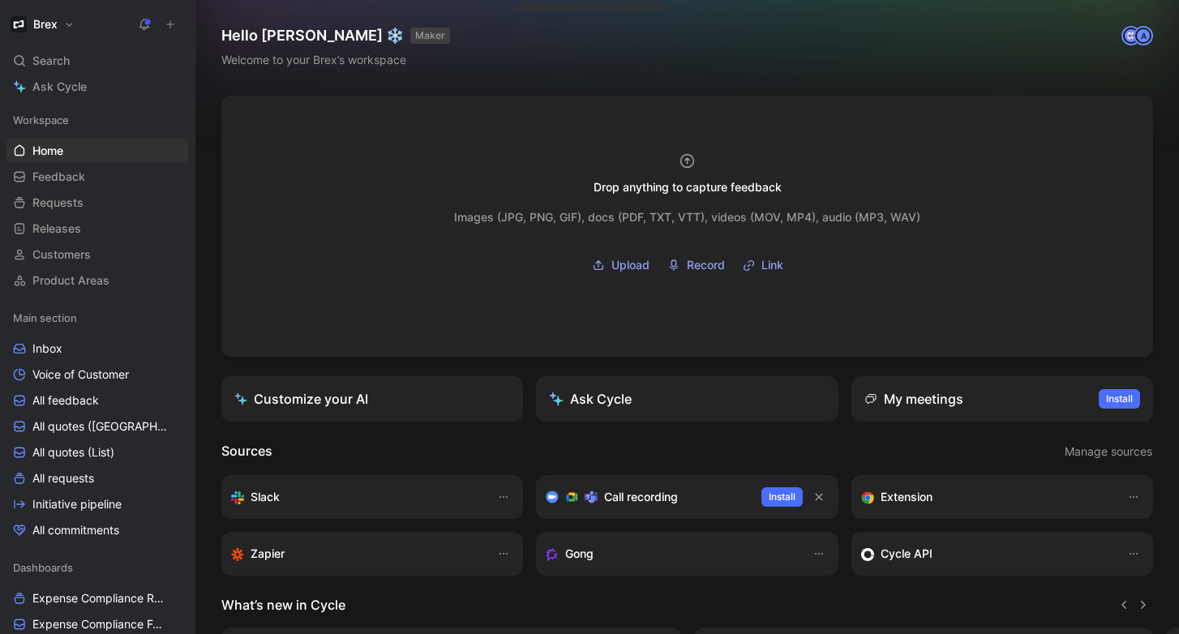
click at [174, 26] on icon at bounding box center [170, 24] width 11 height 11
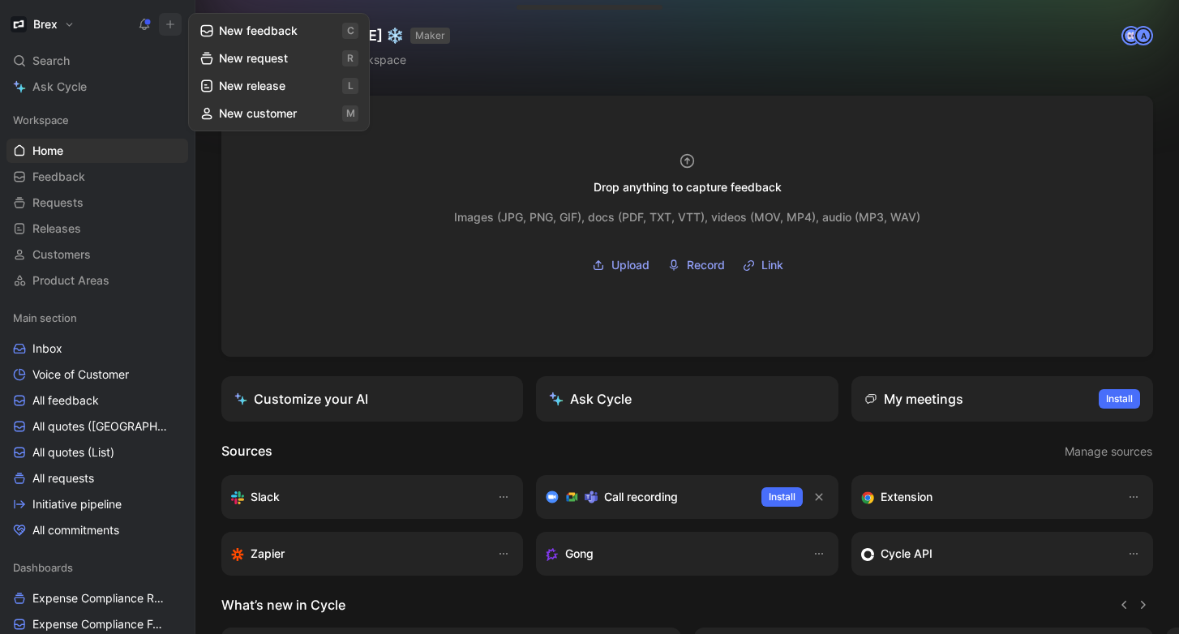
click at [268, 25] on button "New feedback c" at bounding box center [279, 31] width 174 height 28
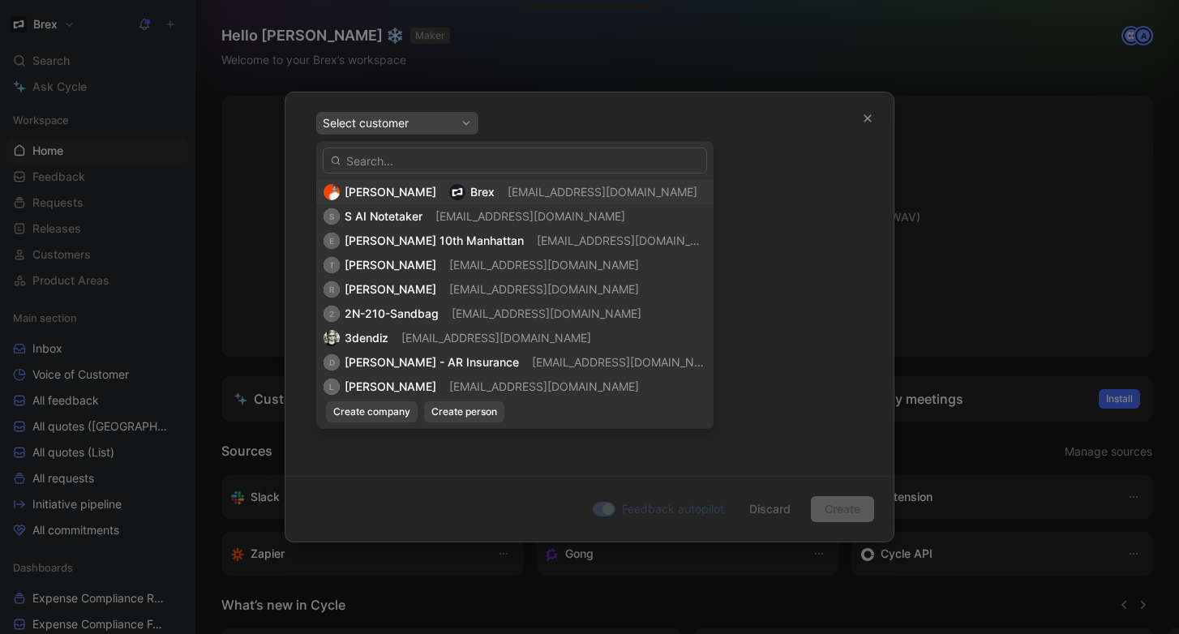
click at [423, 194] on span "[PERSON_NAME]" at bounding box center [391, 192] width 92 height 14
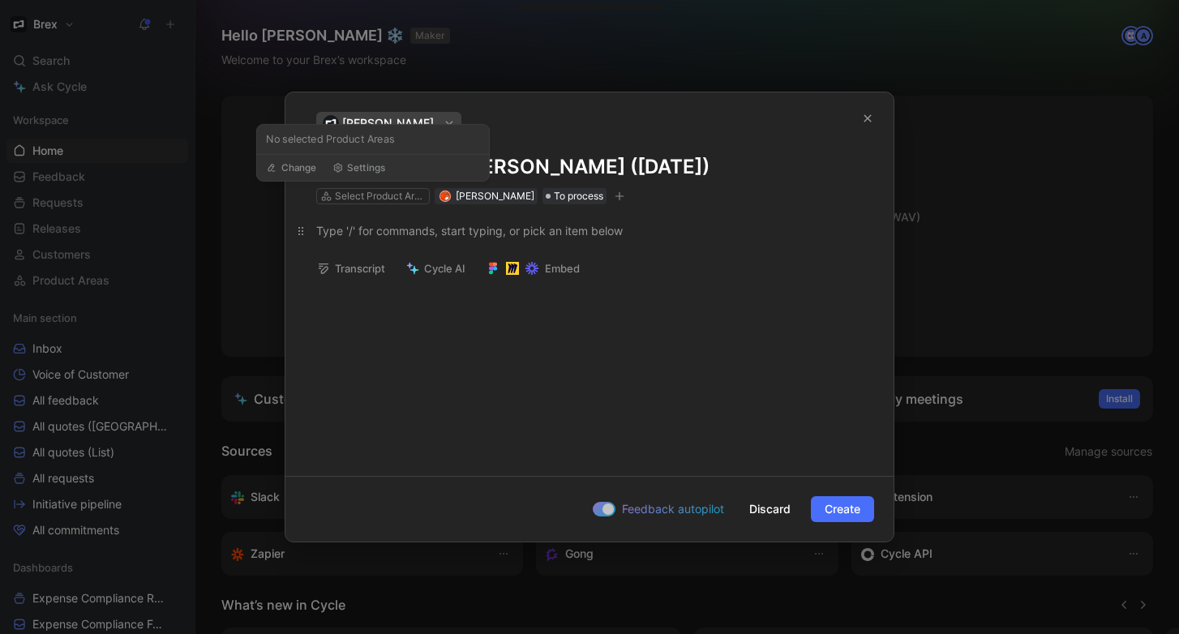
click at [428, 235] on div at bounding box center [589, 230] width 547 height 17
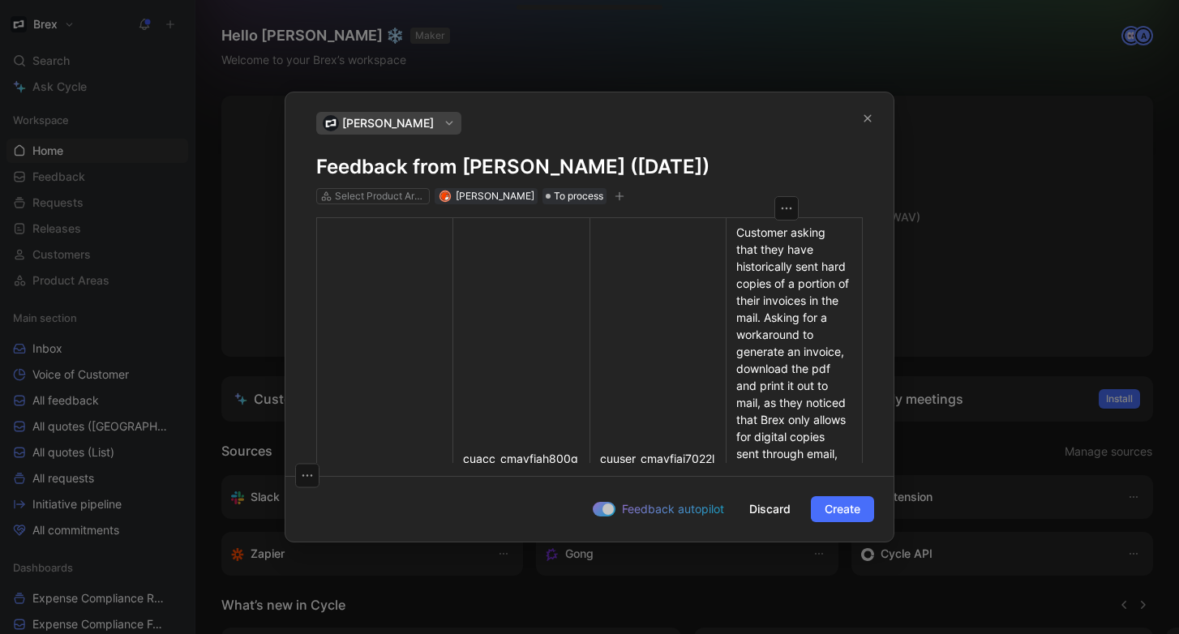
click at [443, 170] on h1 "Feedback from [PERSON_NAME] ([DATE])" at bounding box center [589, 167] width 547 height 26
